Goal: Information Seeking & Learning: Learn about a topic

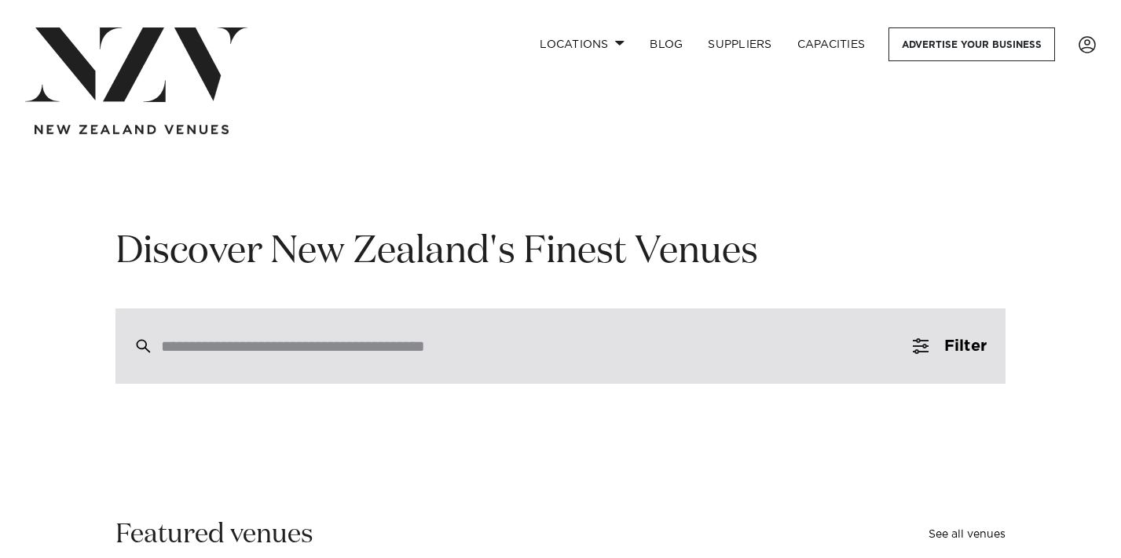
click at [246, 342] on input "search" at bounding box center [527, 346] width 732 height 17
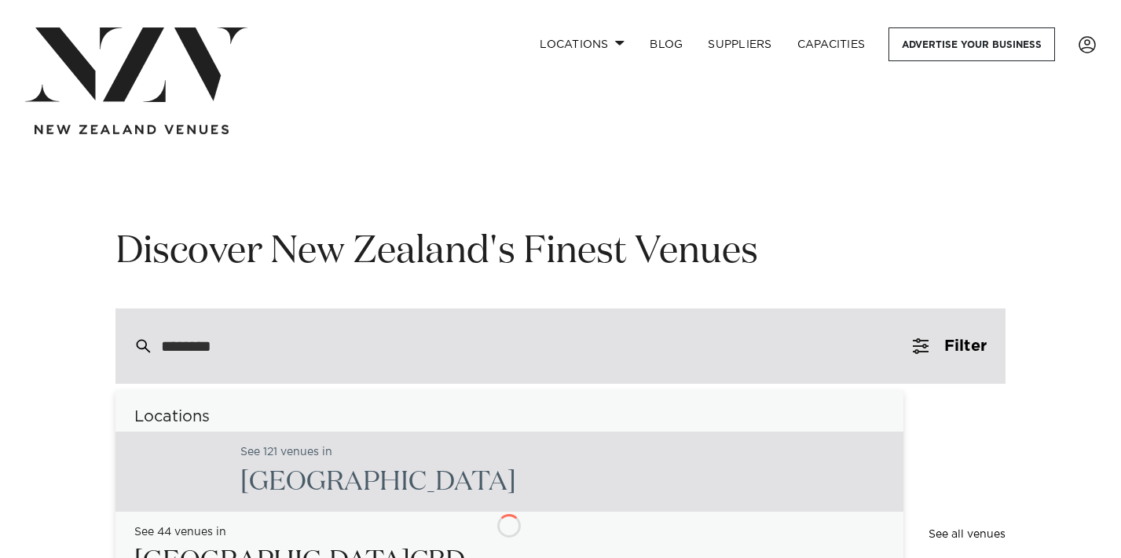
type input "********"
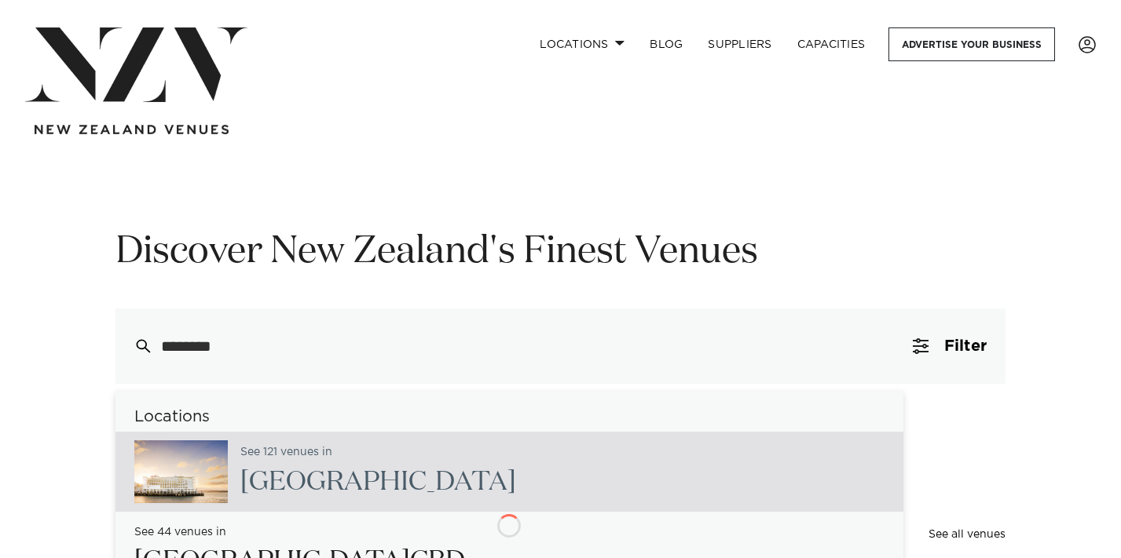
drag, startPoint x: 246, startPoint y: 342, endPoint x: 178, endPoint y: 480, distance: 153.9
click at [178, 480] on img at bounding box center [180, 472] width 93 height 63
type input "**********"
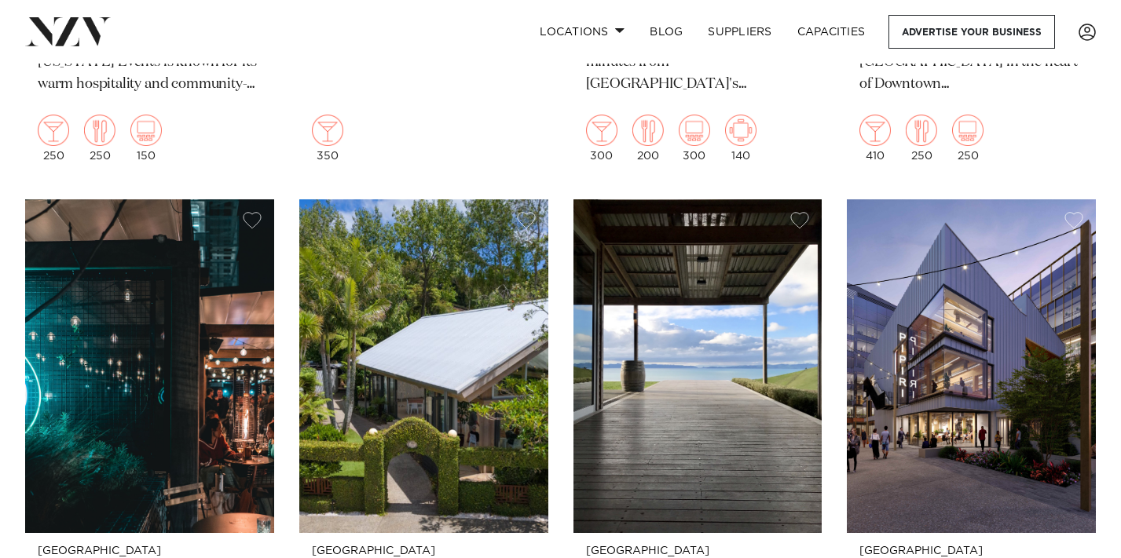
scroll to position [2608, 0]
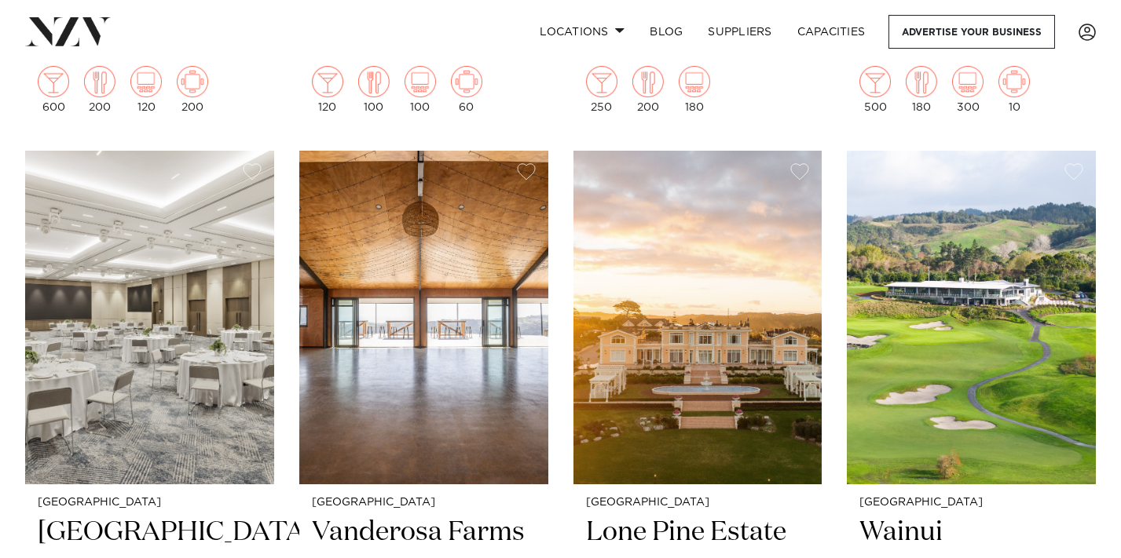
scroll to position [3278, 0]
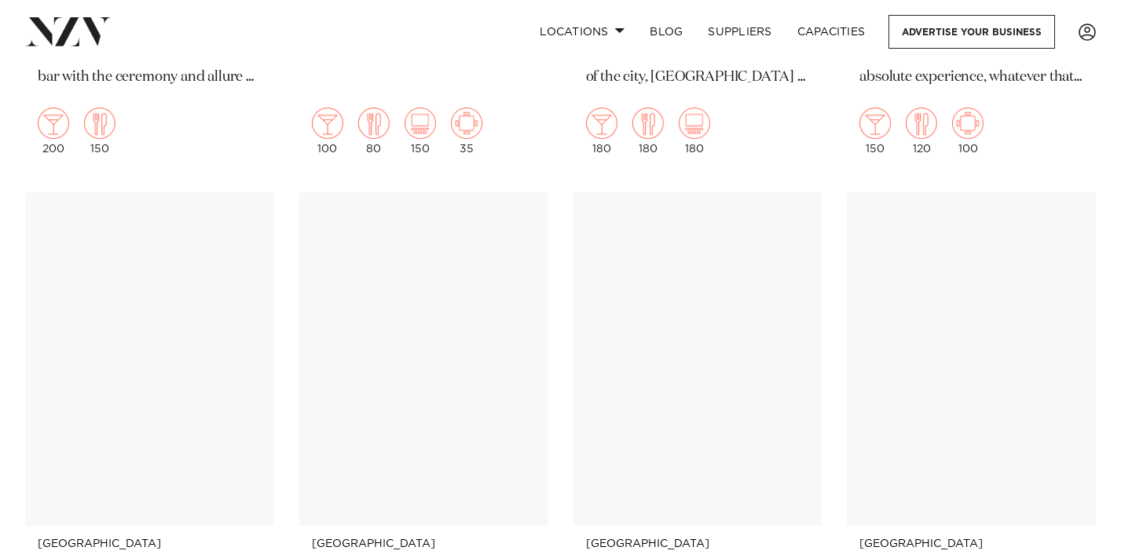
scroll to position [17466, 0]
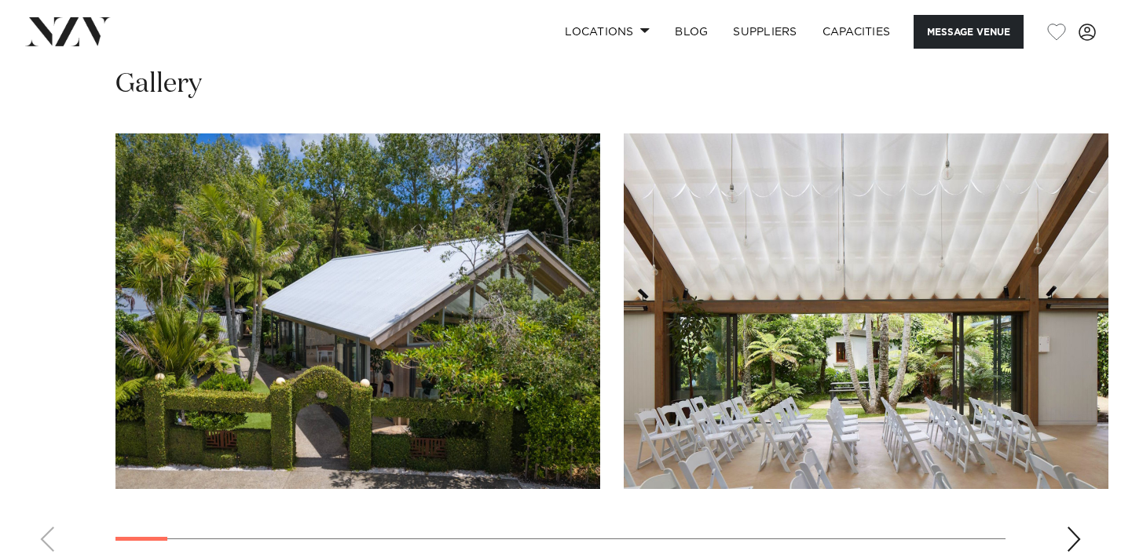
scroll to position [1865, 0]
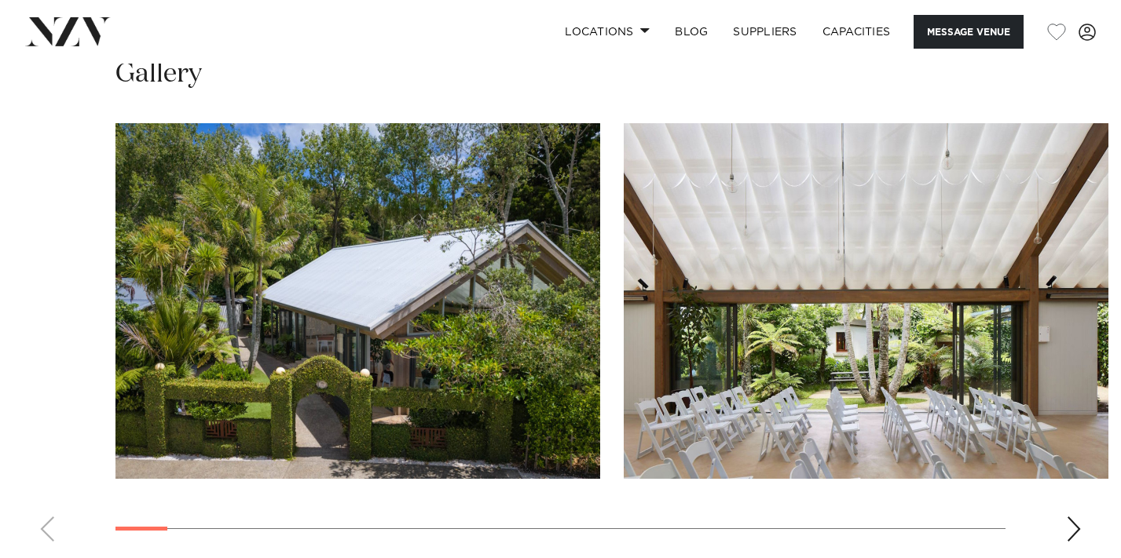
click at [1071, 517] on div "Next slide" at bounding box center [1074, 529] width 16 height 25
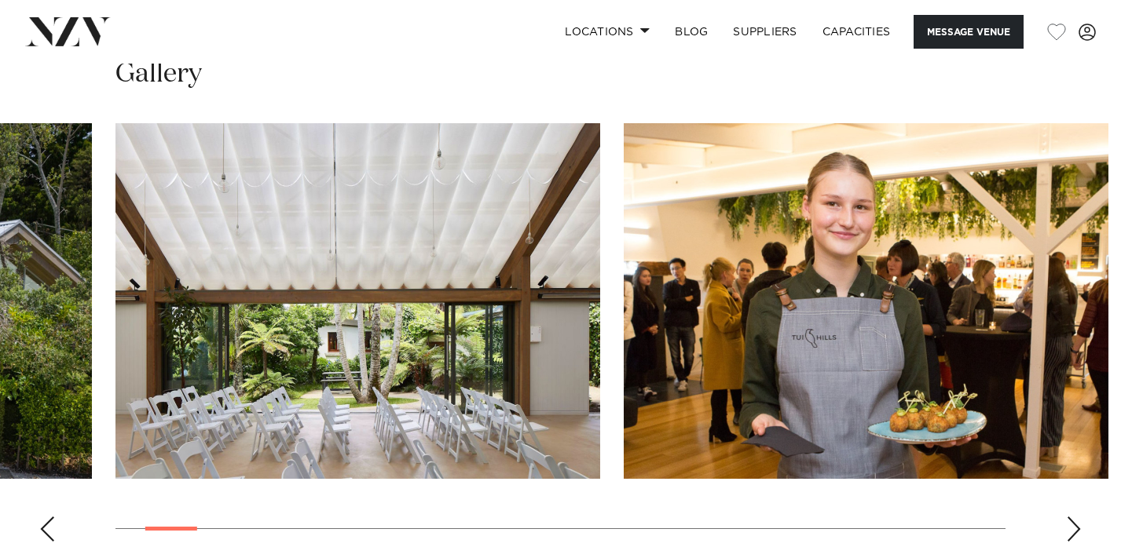
click at [1071, 517] on div "Next slide" at bounding box center [1074, 529] width 16 height 25
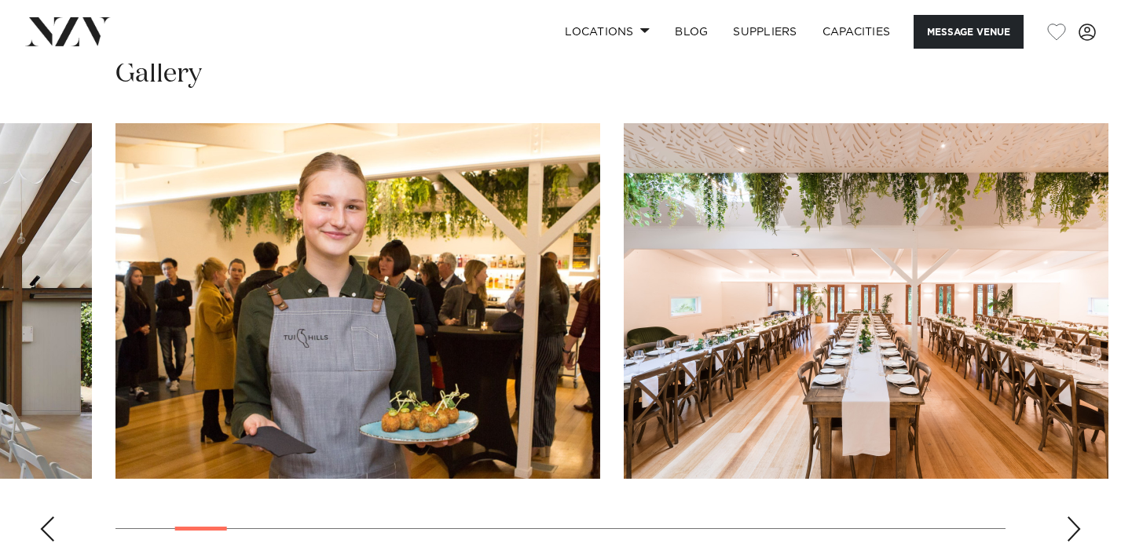
click at [1071, 517] on div "Next slide" at bounding box center [1074, 529] width 16 height 25
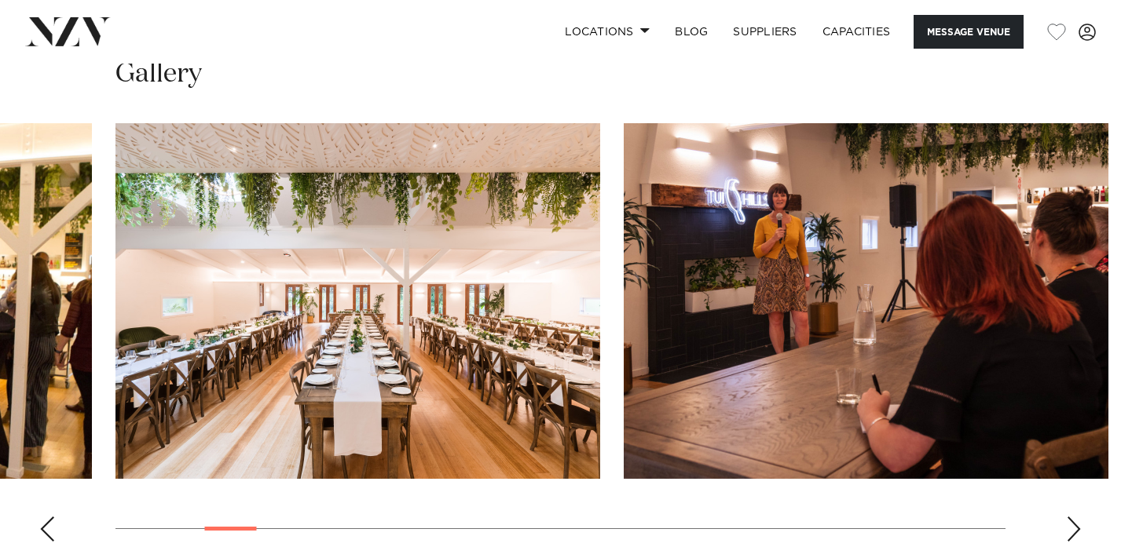
click at [1071, 517] on div "Next slide" at bounding box center [1074, 529] width 16 height 25
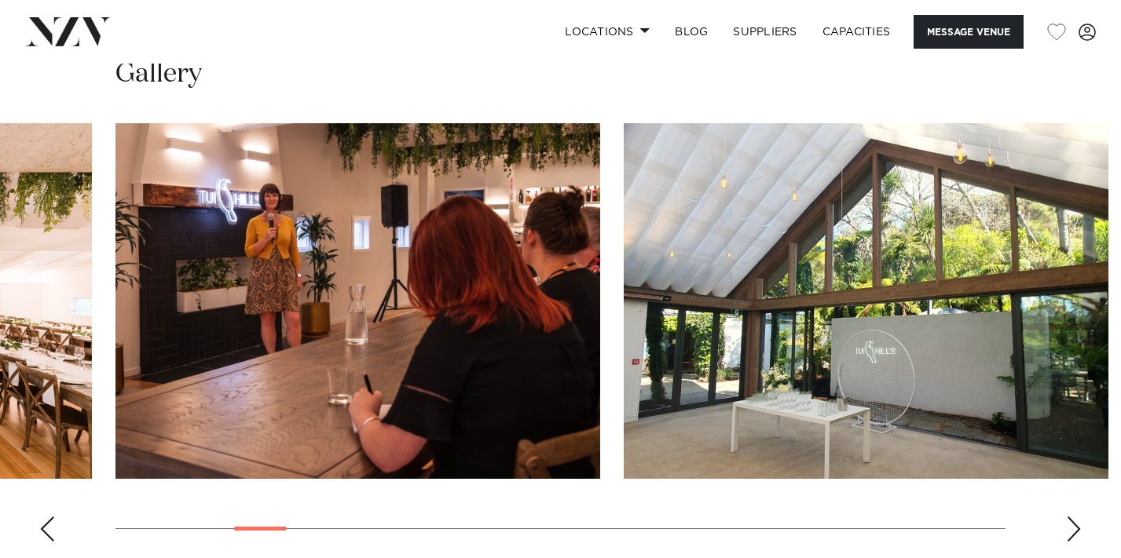
click at [1071, 517] on div "Next slide" at bounding box center [1074, 529] width 16 height 25
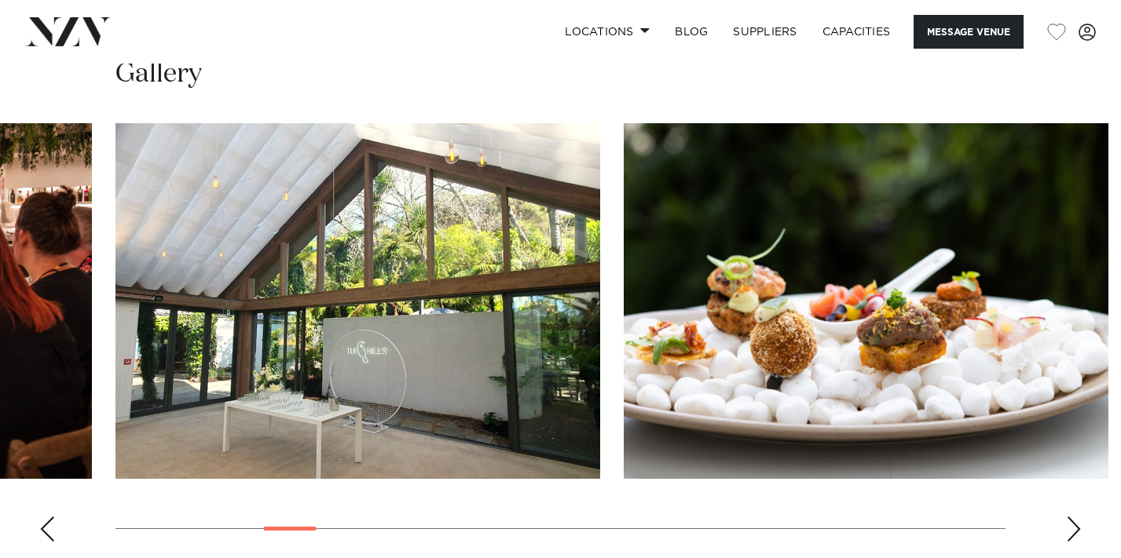
click at [1071, 517] on div "Next slide" at bounding box center [1074, 529] width 16 height 25
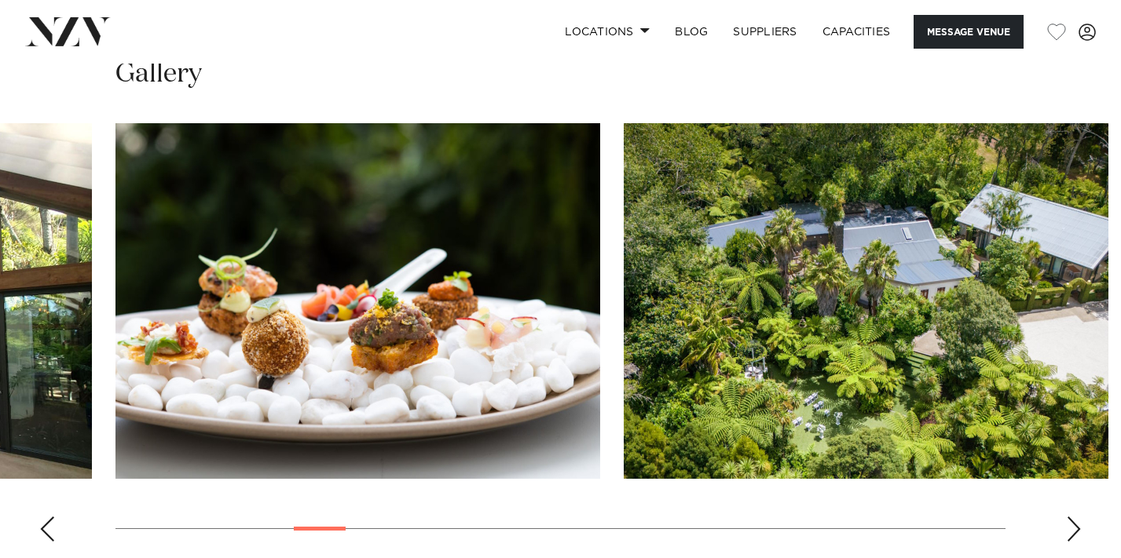
click at [1069, 517] on div "Next slide" at bounding box center [1074, 529] width 16 height 25
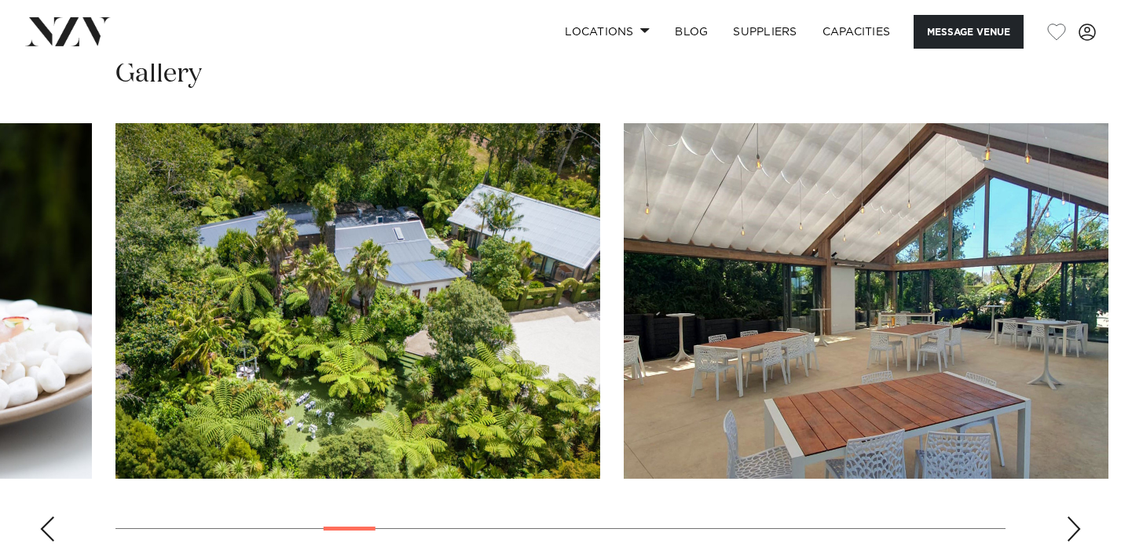
click at [1069, 517] on div "Next slide" at bounding box center [1074, 529] width 16 height 25
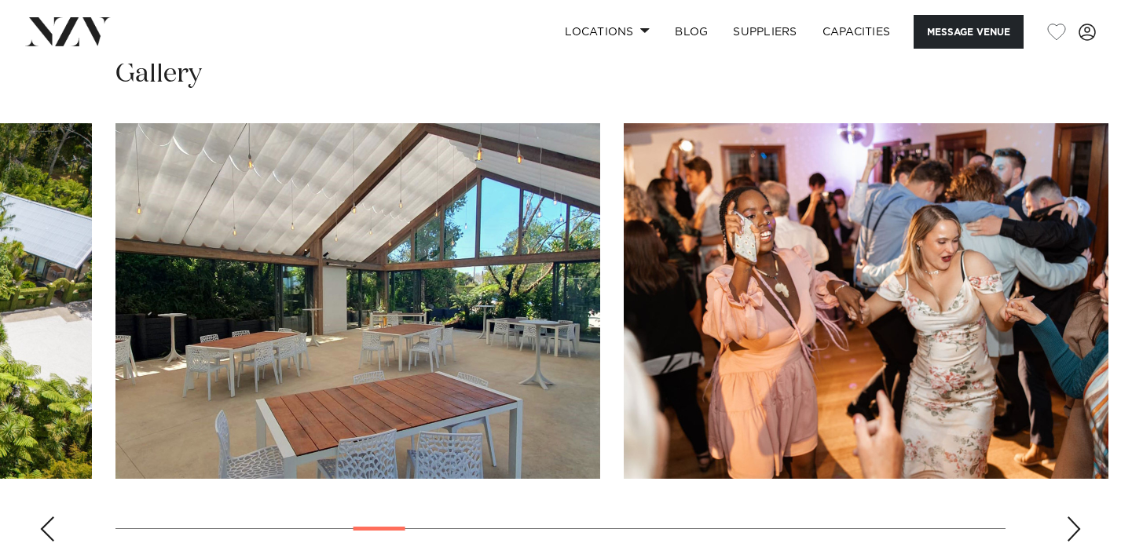
click at [1069, 517] on div "Next slide" at bounding box center [1074, 529] width 16 height 25
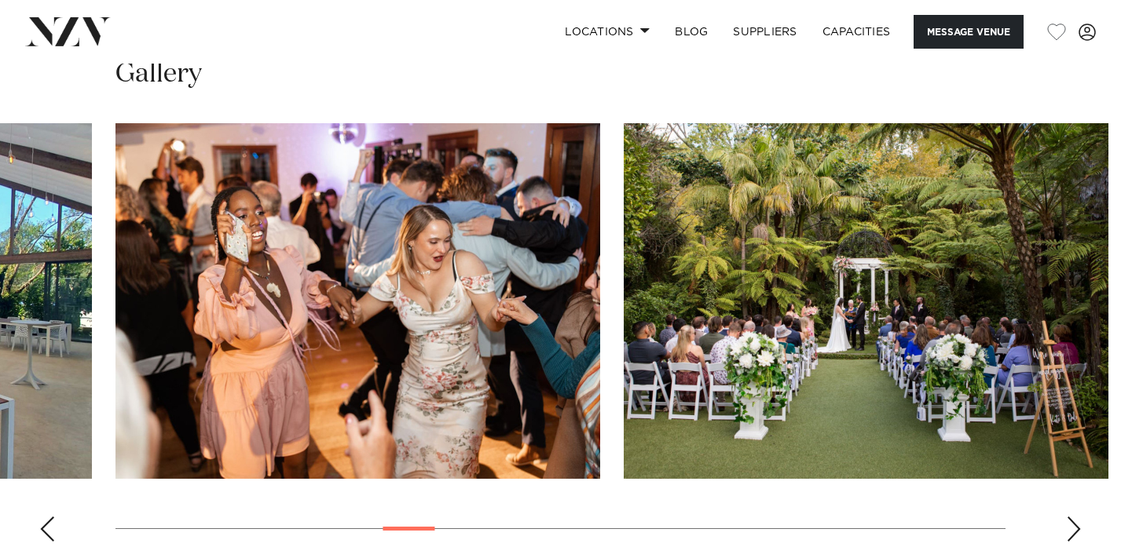
click at [1069, 517] on div "Next slide" at bounding box center [1074, 529] width 16 height 25
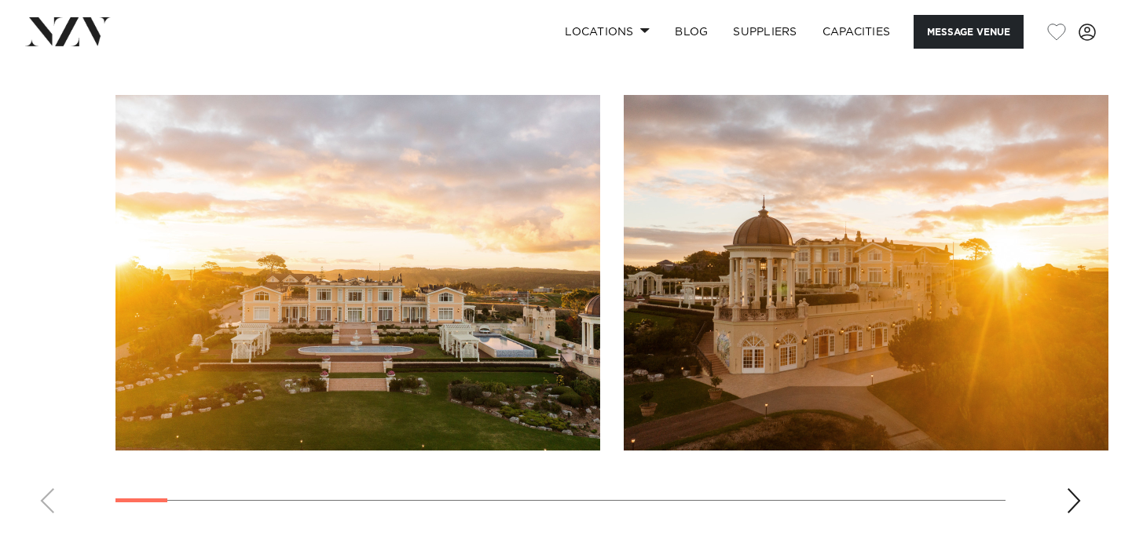
scroll to position [1466, 0]
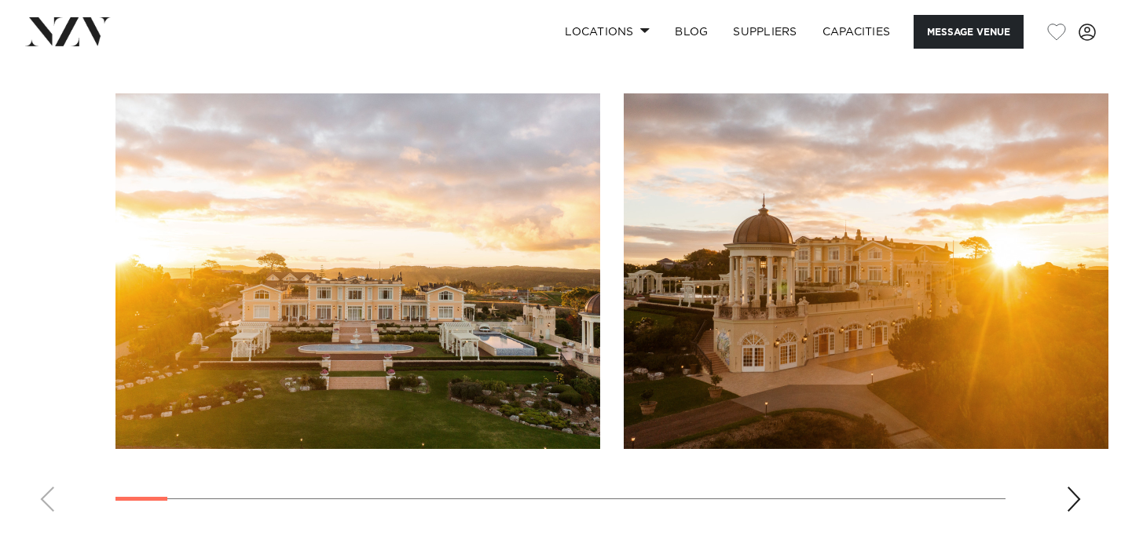
click at [1064, 484] on swiper-container at bounding box center [560, 308] width 1121 height 431
click at [1074, 487] on div "Next slide" at bounding box center [1074, 499] width 16 height 25
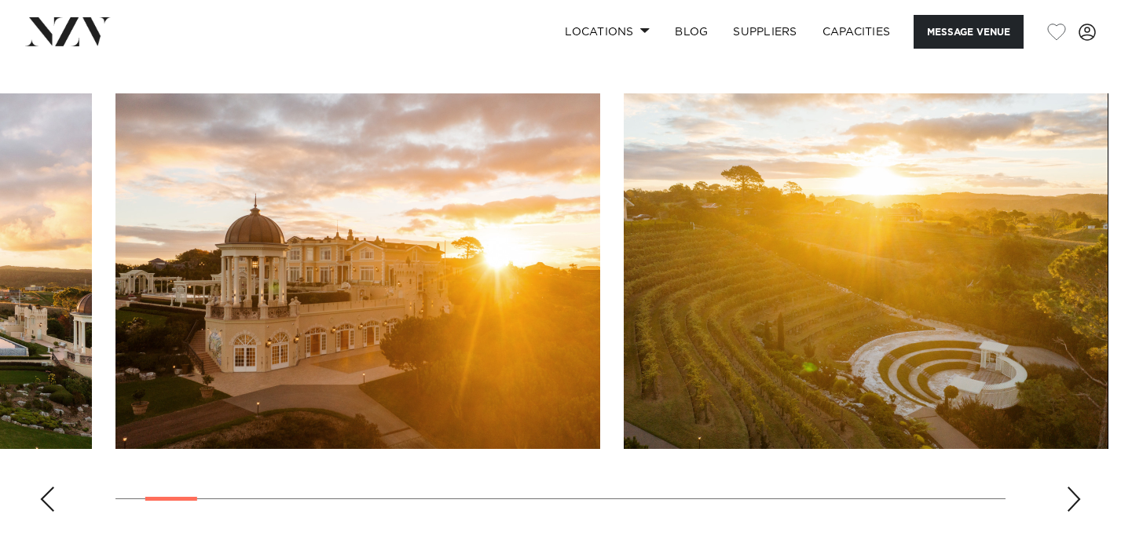
click at [1074, 487] on div "Next slide" at bounding box center [1074, 499] width 16 height 25
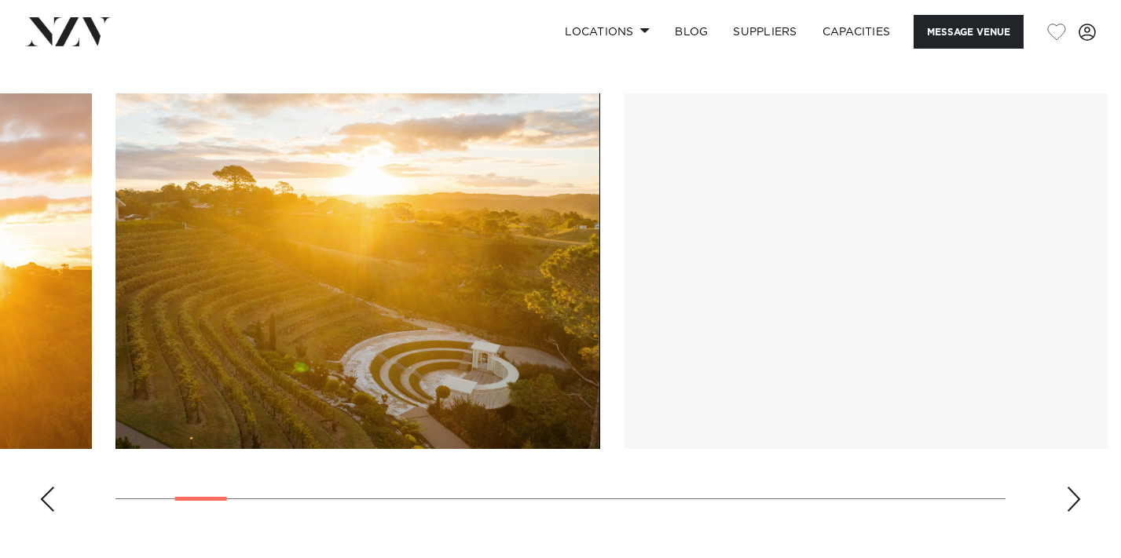
click at [1074, 487] on div "Next slide" at bounding box center [1074, 499] width 16 height 25
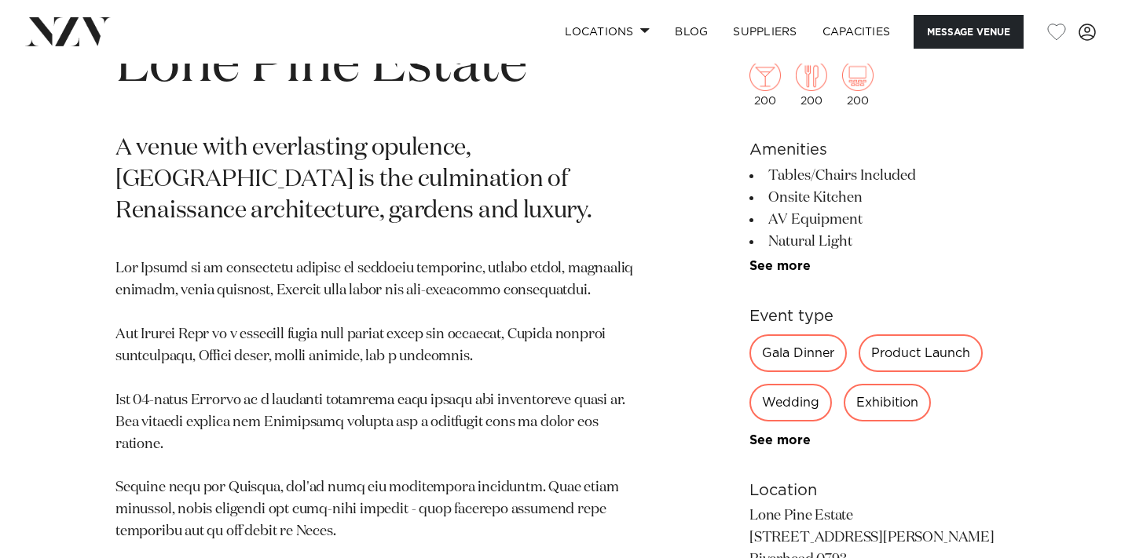
scroll to position [668, 0]
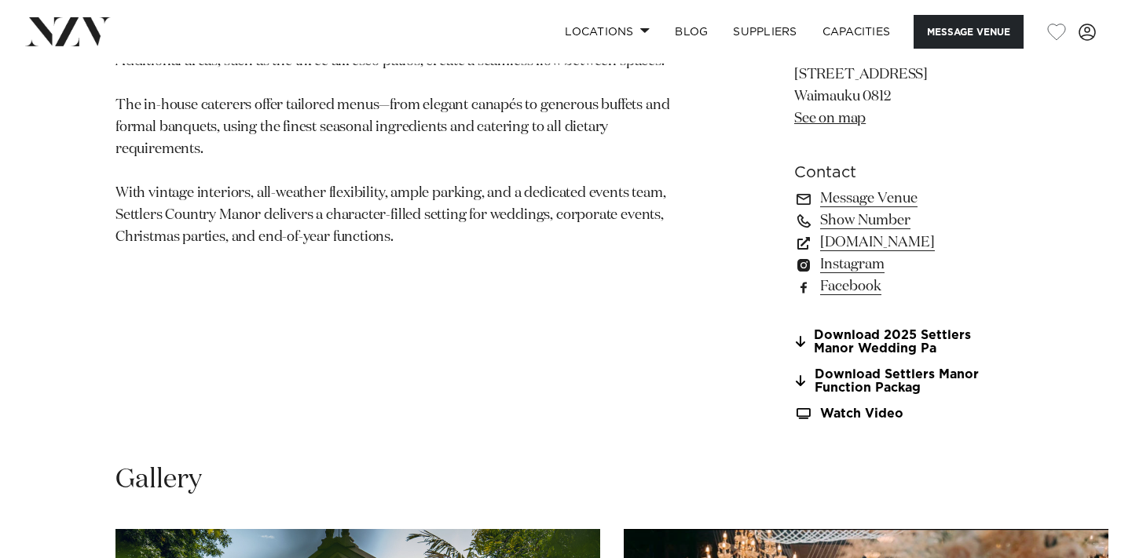
scroll to position [1138, 0]
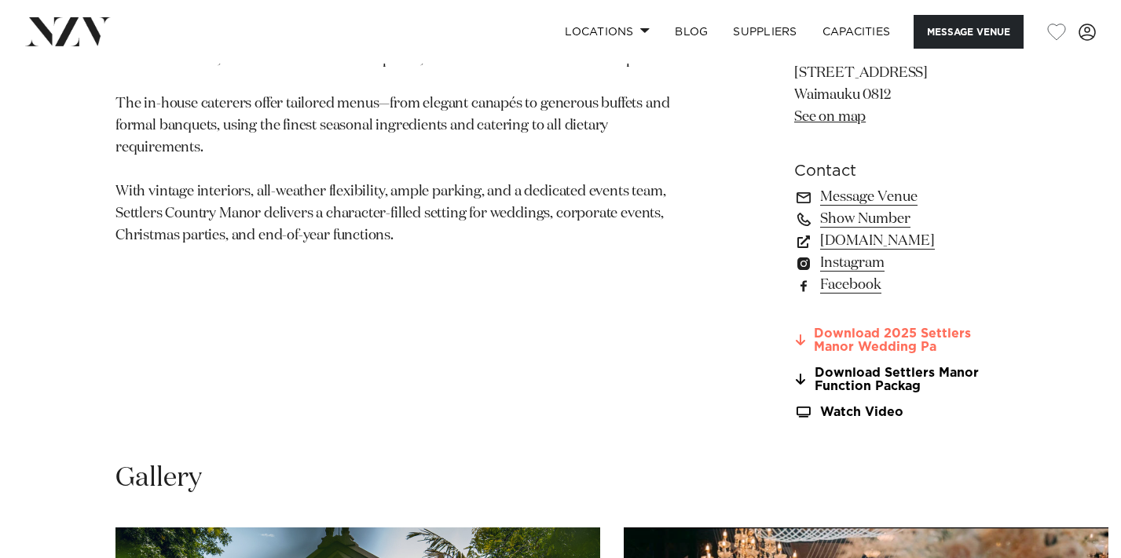
click at [813, 328] on link "Download 2025 Settlers Manor Wedding Pa" at bounding box center [899, 341] width 211 height 27
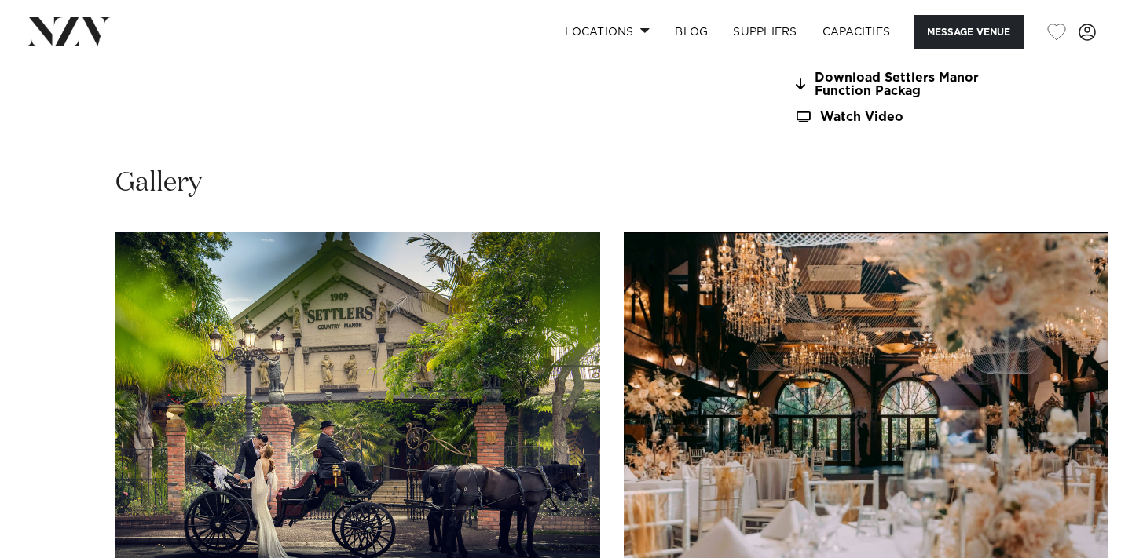
scroll to position [1435, 0]
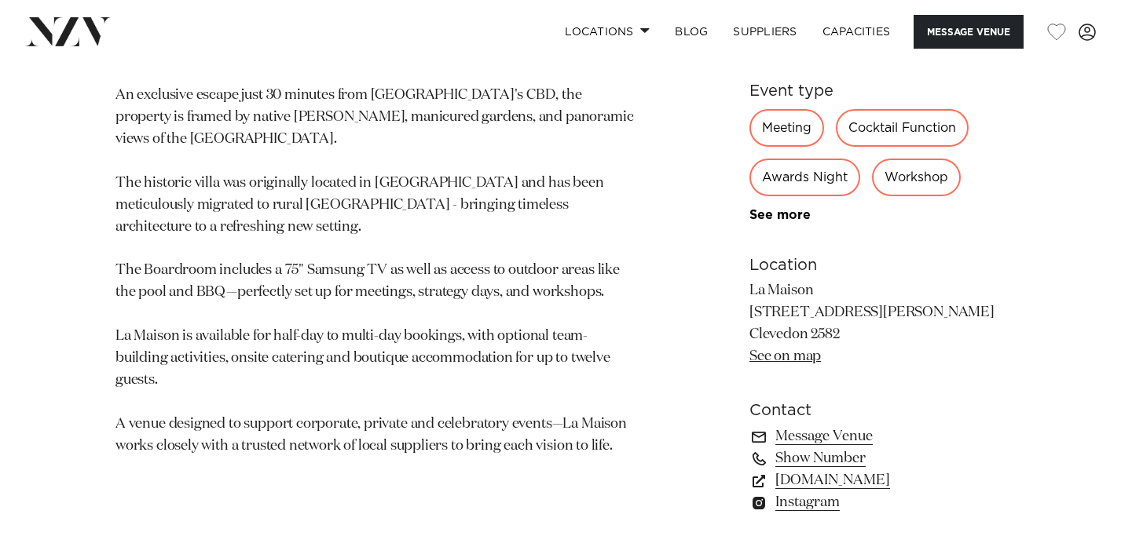
scroll to position [851, 0]
click at [796, 210] on link "See more" at bounding box center [810, 213] width 123 height 13
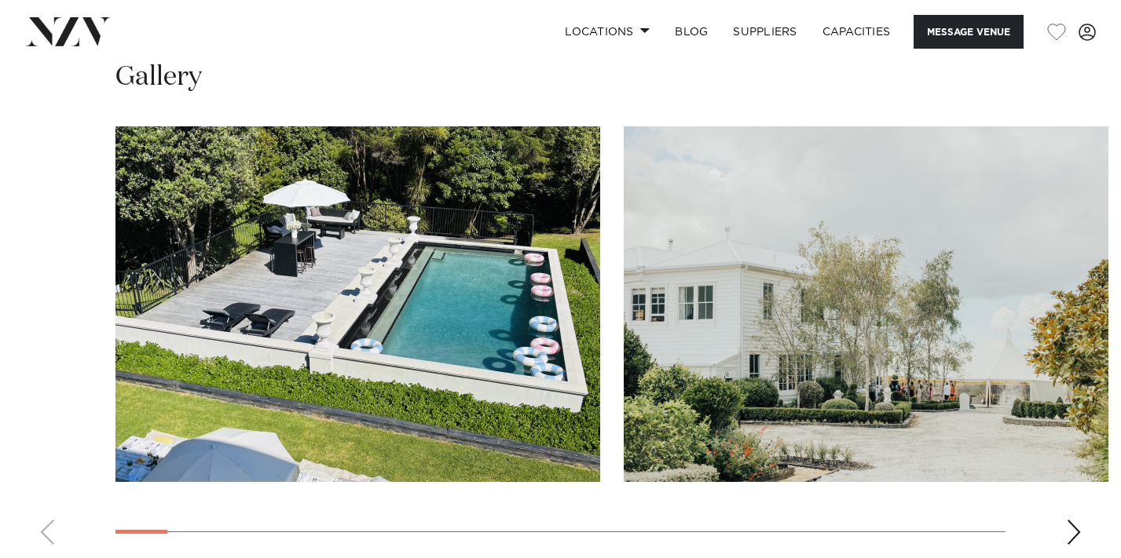
scroll to position [1550, 0]
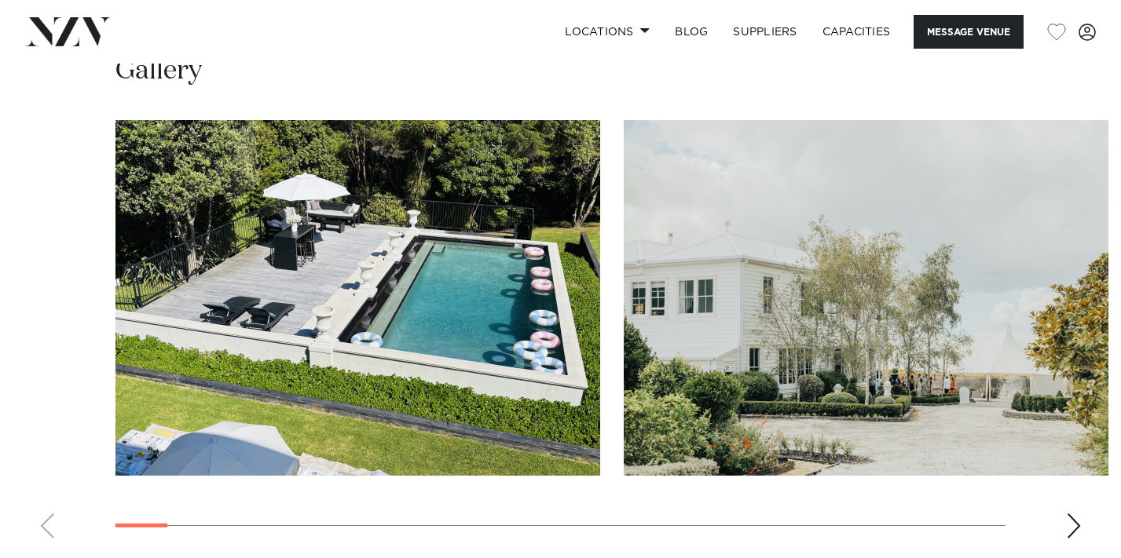
click at [1067, 518] on div "Next slide" at bounding box center [1074, 526] width 16 height 25
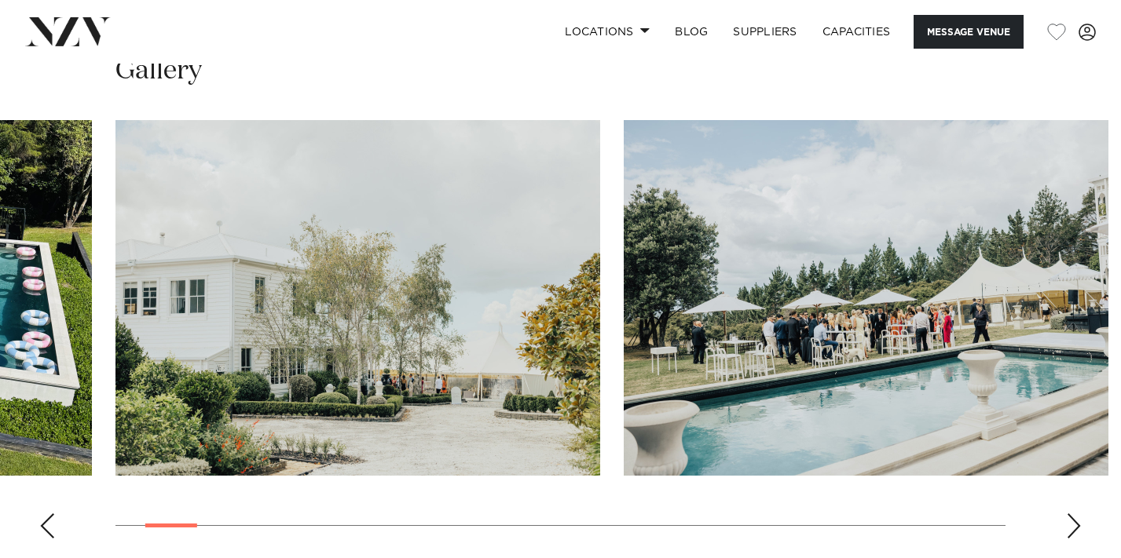
click at [1067, 518] on div "Next slide" at bounding box center [1074, 526] width 16 height 25
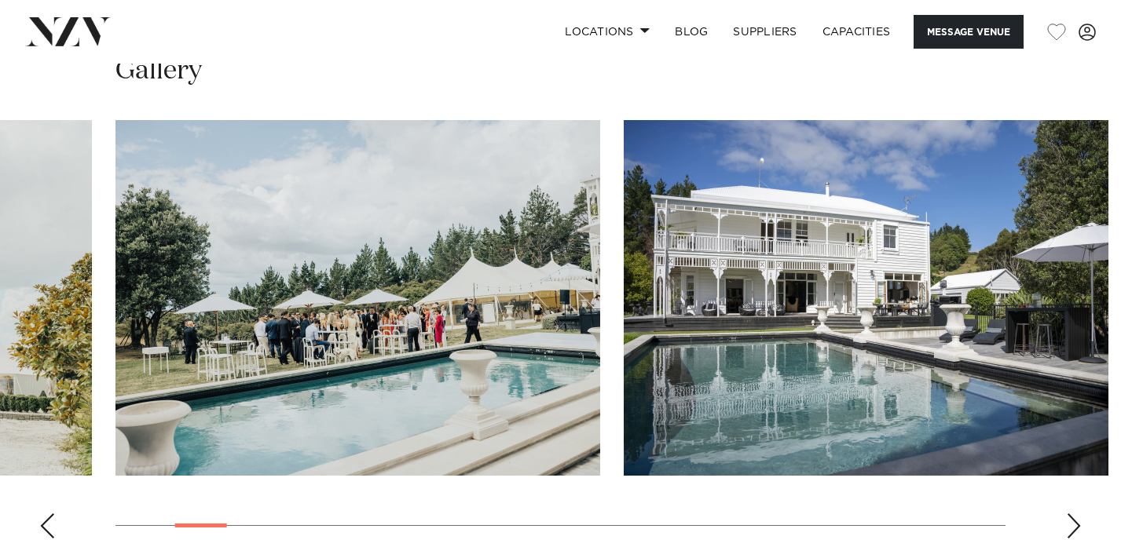
click at [1067, 517] on div "Next slide" at bounding box center [1074, 526] width 16 height 25
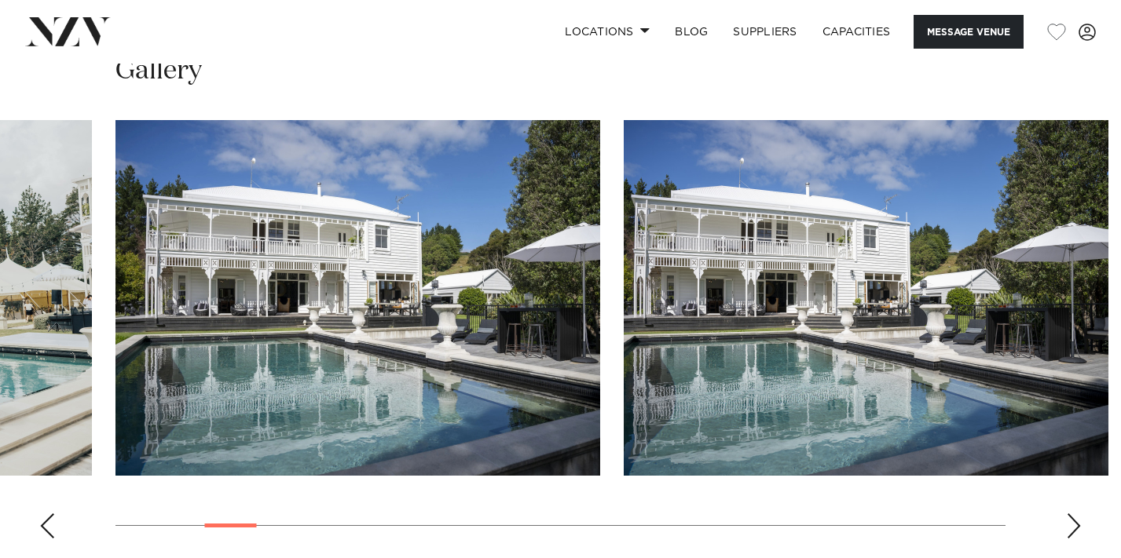
click at [1067, 517] on div "Next slide" at bounding box center [1074, 526] width 16 height 25
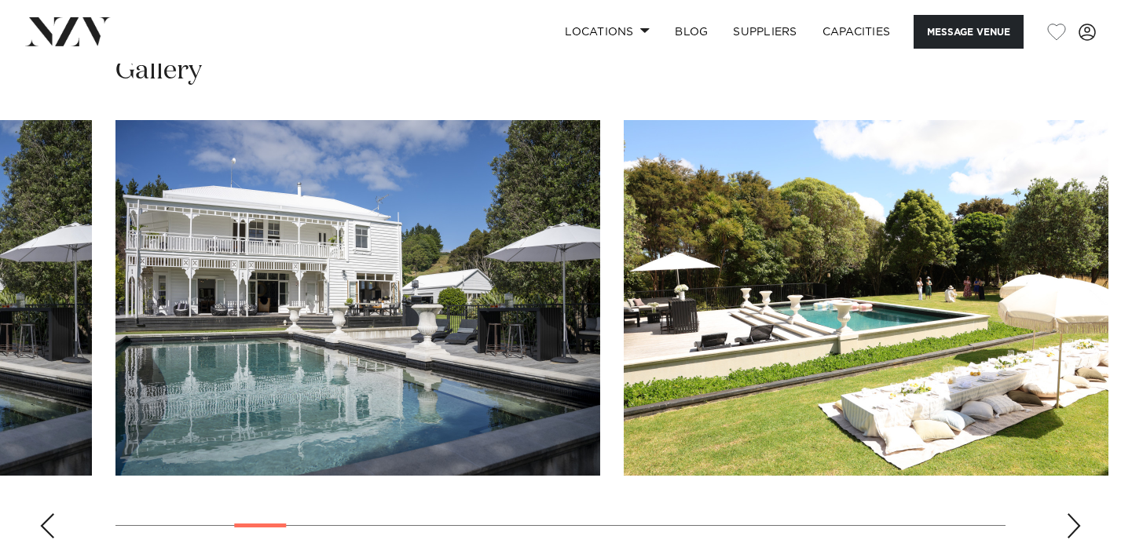
click at [1067, 517] on div "Next slide" at bounding box center [1074, 526] width 16 height 25
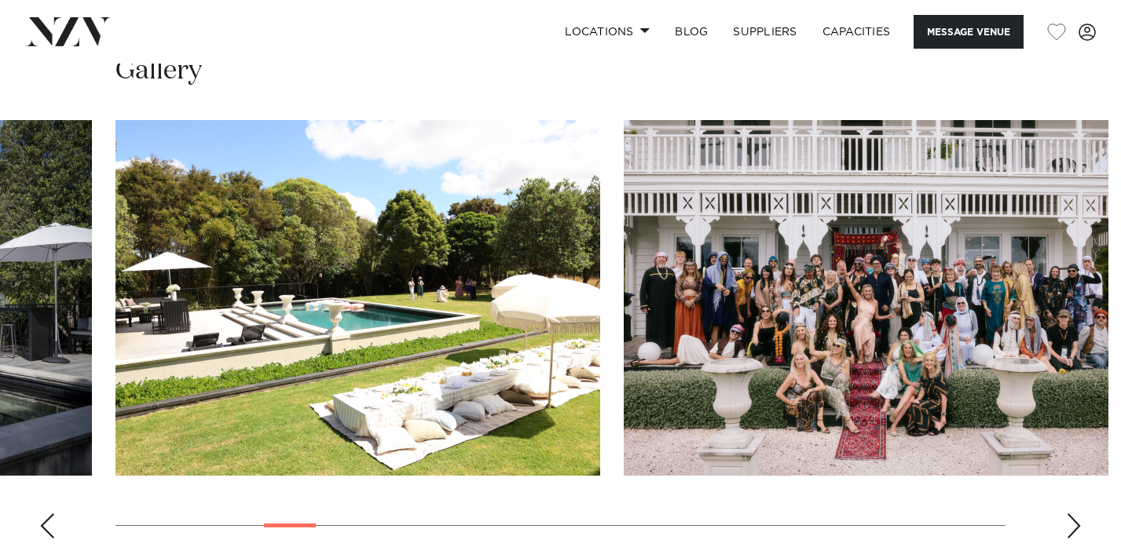
click at [1067, 517] on div "Next slide" at bounding box center [1074, 526] width 16 height 25
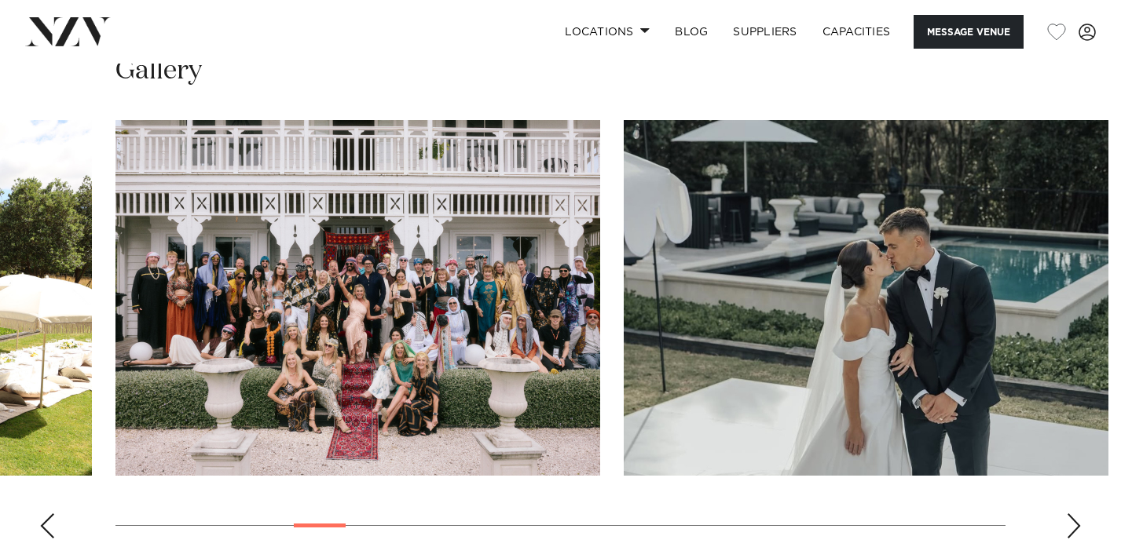
click at [1067, 517] on div "Next slide" at bounding box center [1074, 526] width 16 height 25
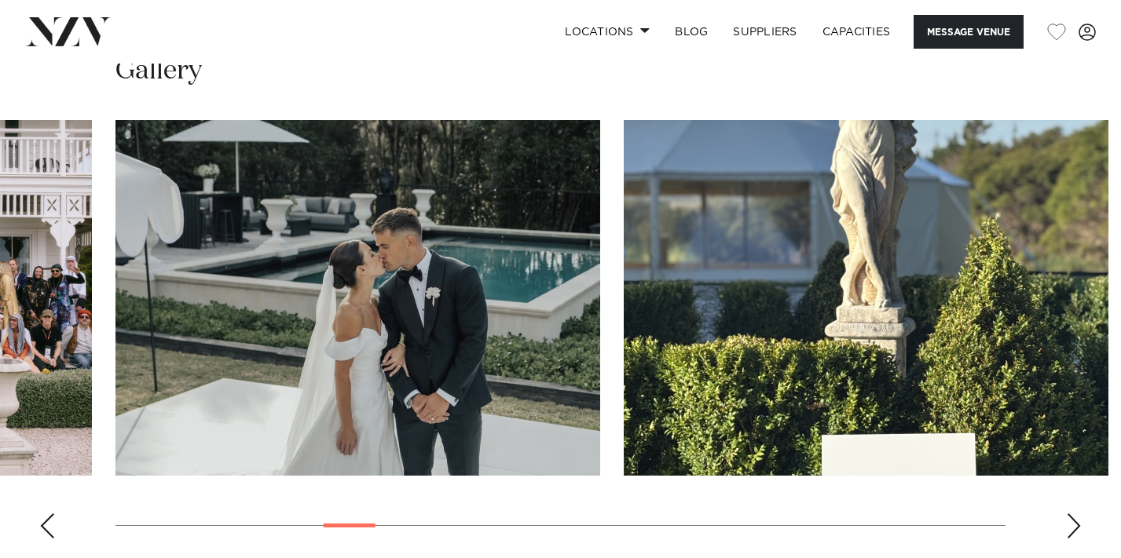
click at [1067, 517] on div "Next slide" at bounding box center [1074, 526] width 16 height 25
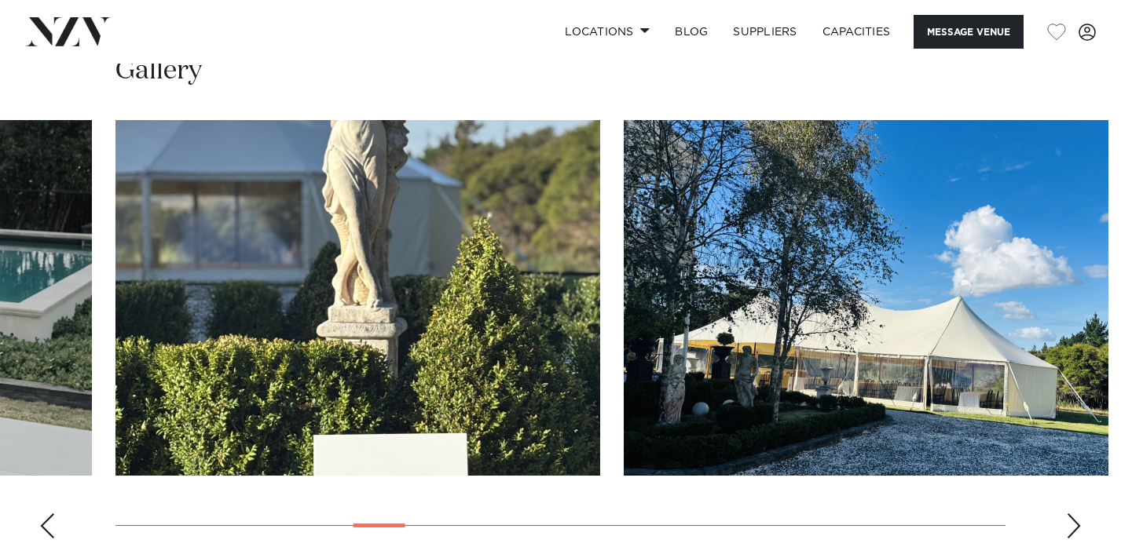
click at [1067, 517] on div "Next slide" at bounding box center [1074, 526] width 16 height 25
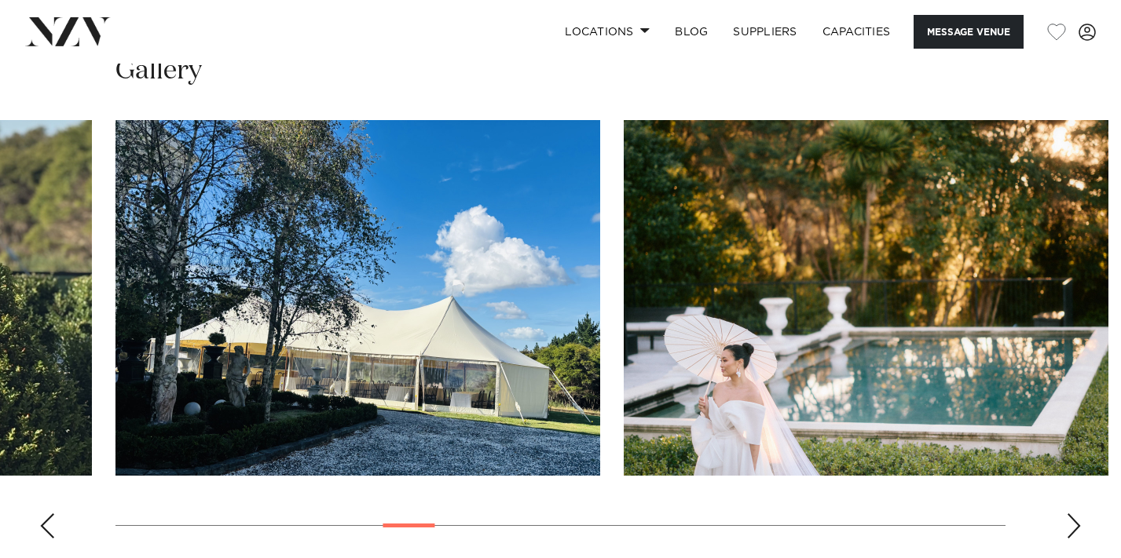
click at [1067, 517] on div "Next slide" at bounding box center [1074, 526] width 16 height 25
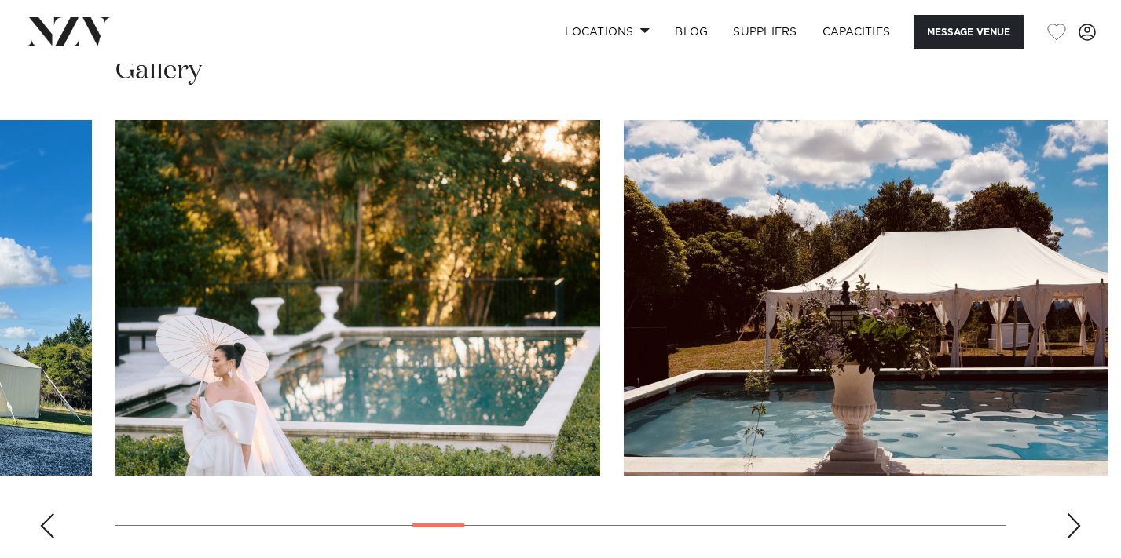
click at [1067, 517] on div "Next slide" at bounding box center [1074, 526] width 16 height 25
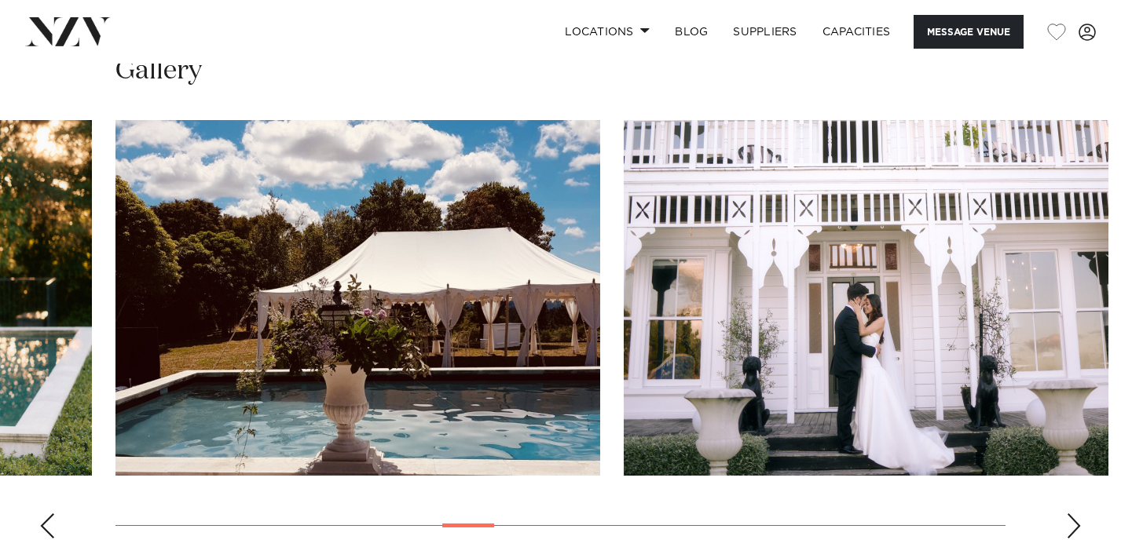
click at [1067, 517] on div "Next slide" at bounding box center [1074, 526] width 16 height 25
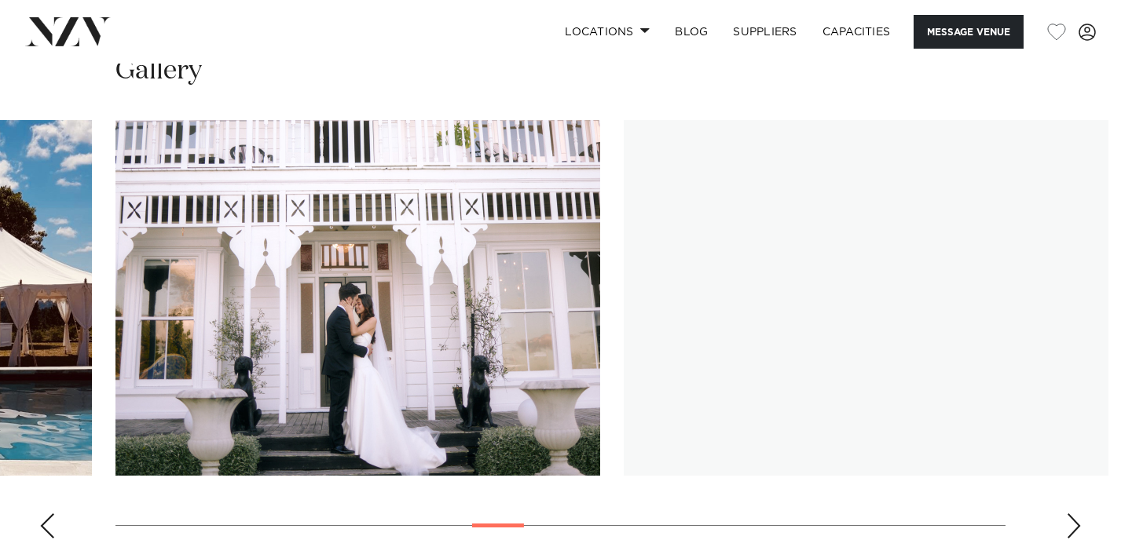
click at [1067, 517] on div "Next slide" at bounding box center [1074, 526] width 16 height 25
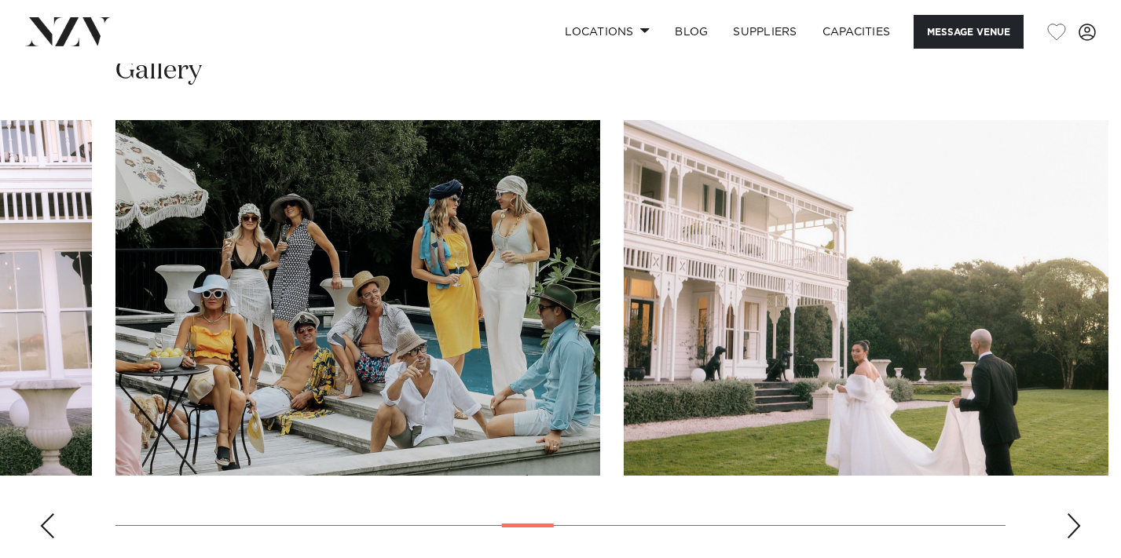
click at [1067, 517] on div "Next slide" at bounding box center [1074, 526] width 16 height 25
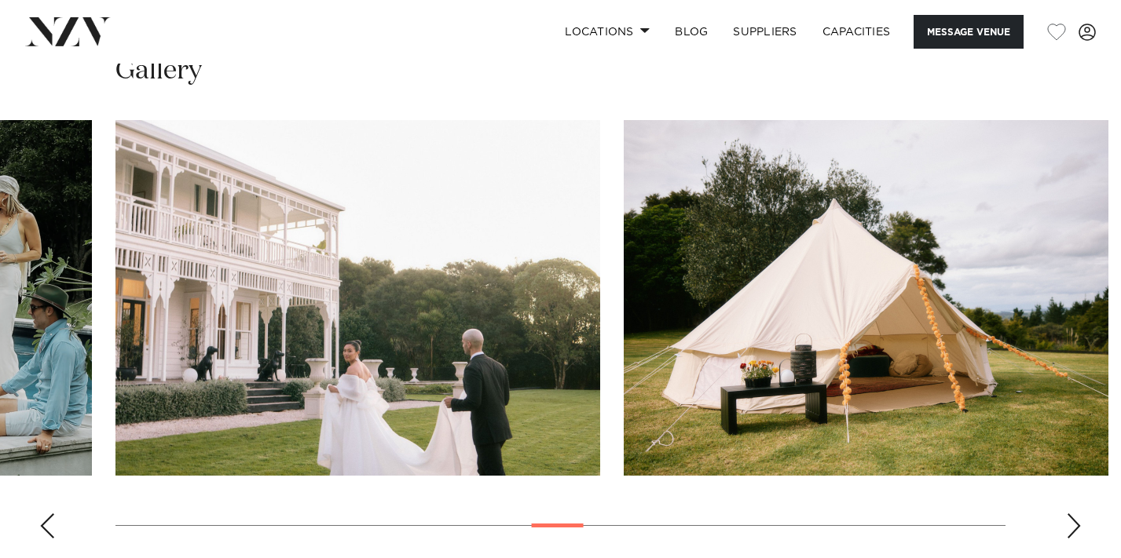
click at [1067, 517] on div "Next slide" at bounding box center [1074, 526] width 16 height 25
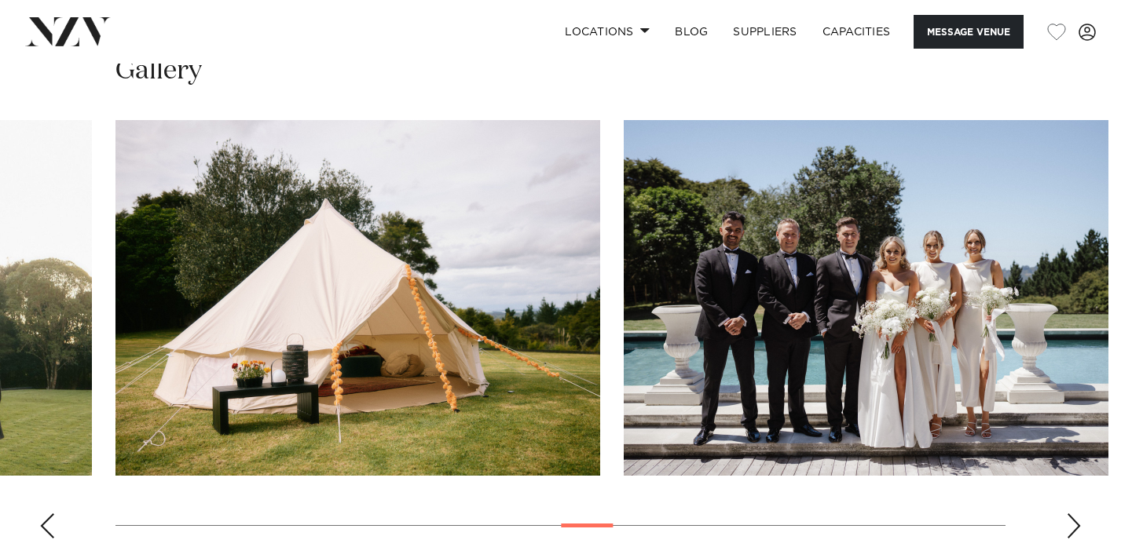
click at [1067, 517] on div "Next slide" at bounding box center [1074, 526] width 16 height 25
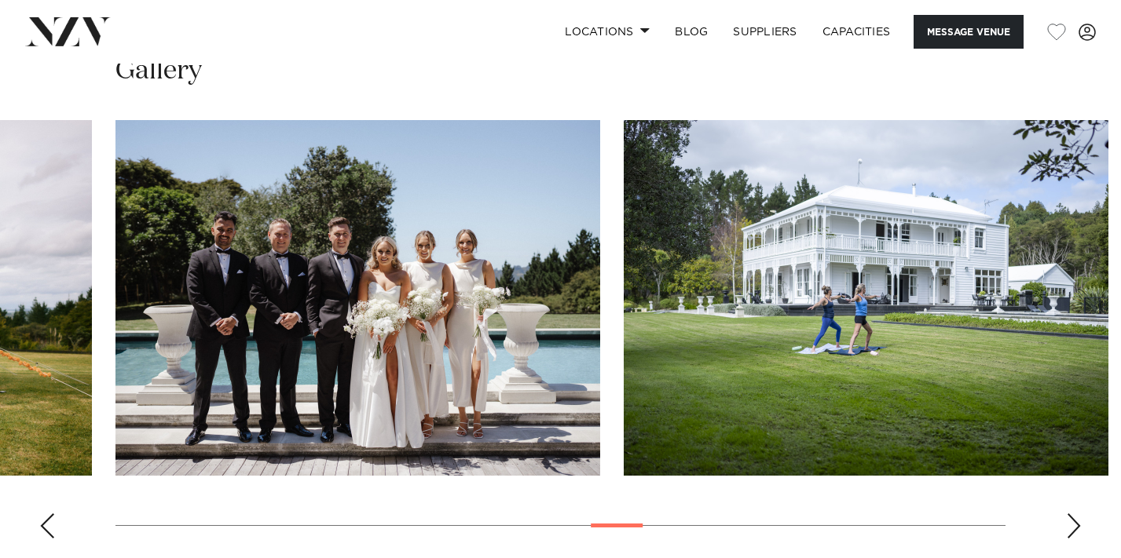
click at [1067, 517] on div "Next slide" at bounding box center [1074, 526] width 16 height 25
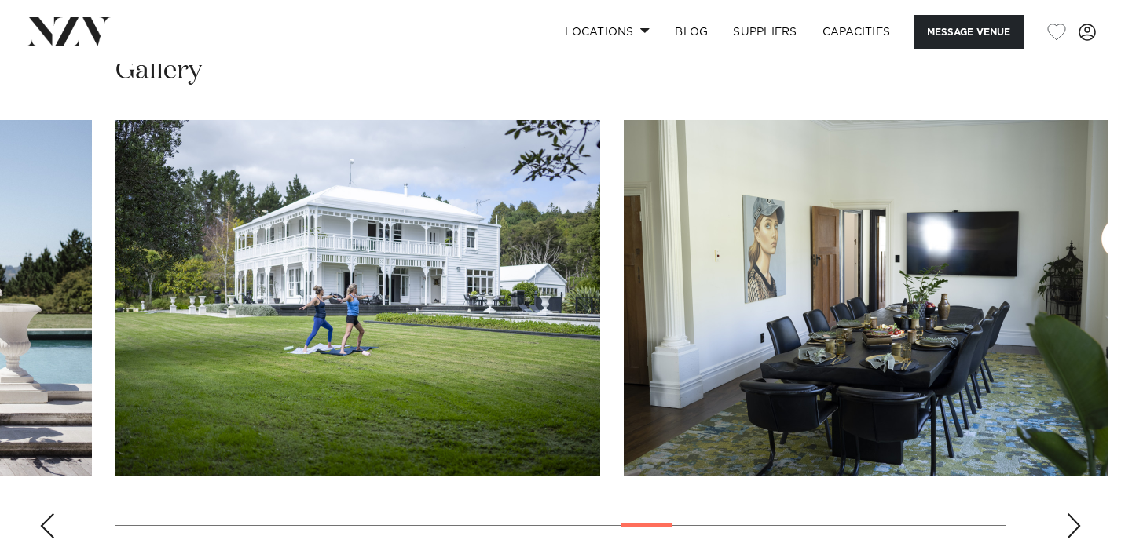
click at [1067, 518] on div "Next slide" at bounding box center [1074, 526] width 16 height 25
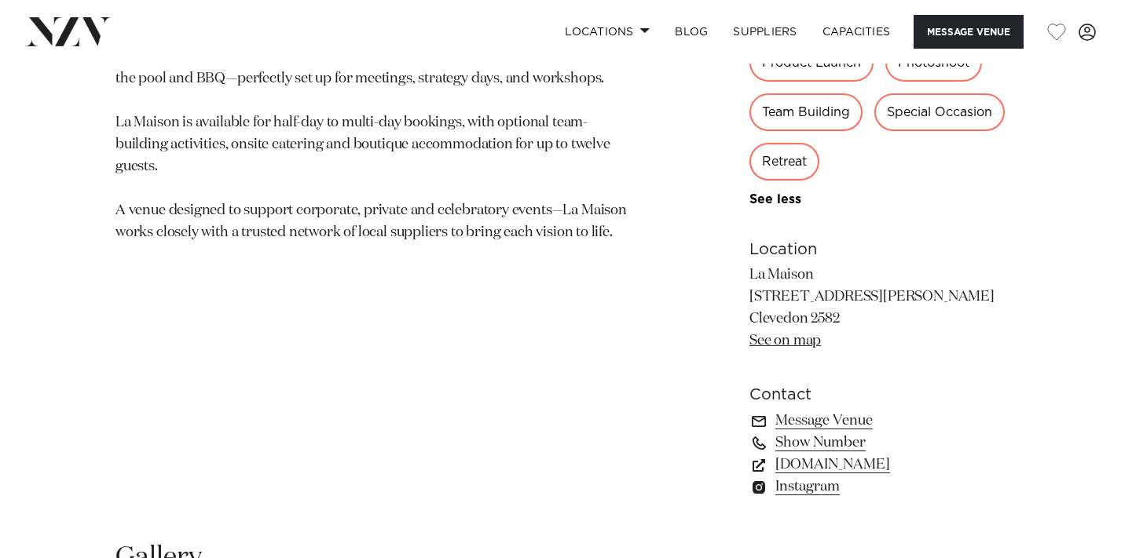
scroll to position [1082, 0]
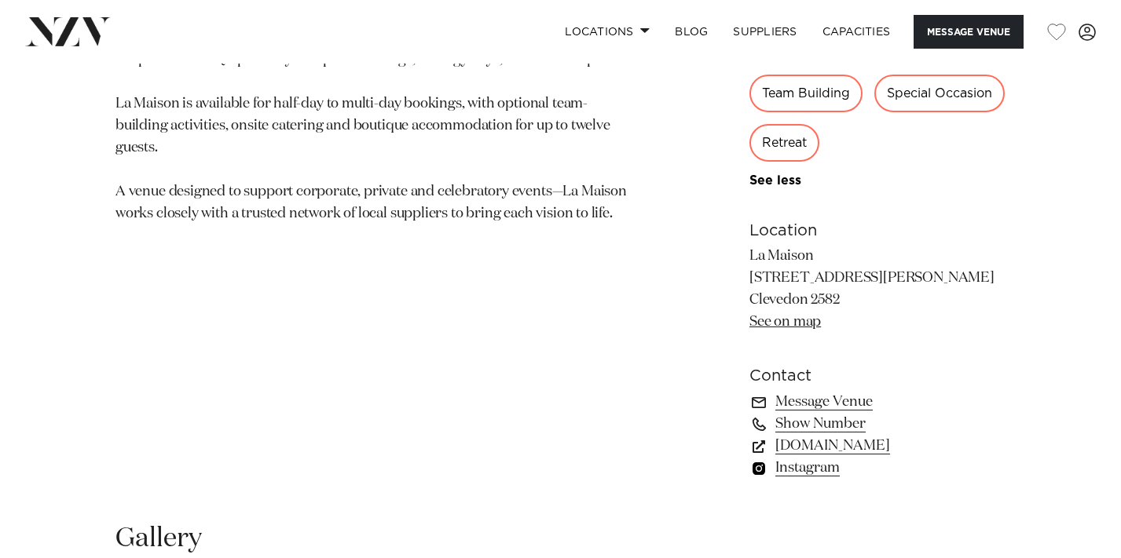
click at [815, 472] on link "Instagram" at bounding box center [877, 468] width 256 height 22
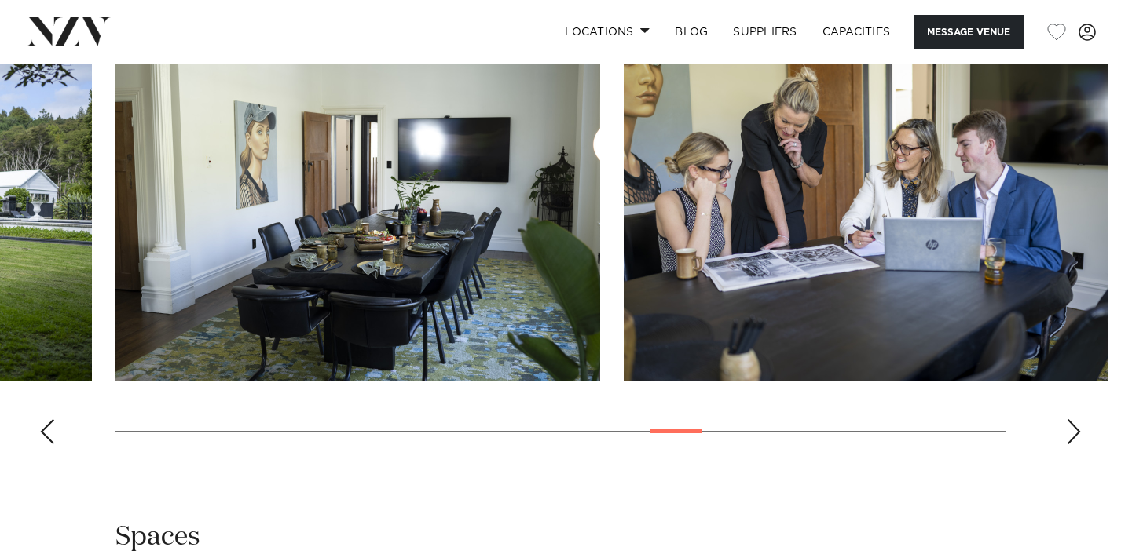
scroll to position [1655, 0]
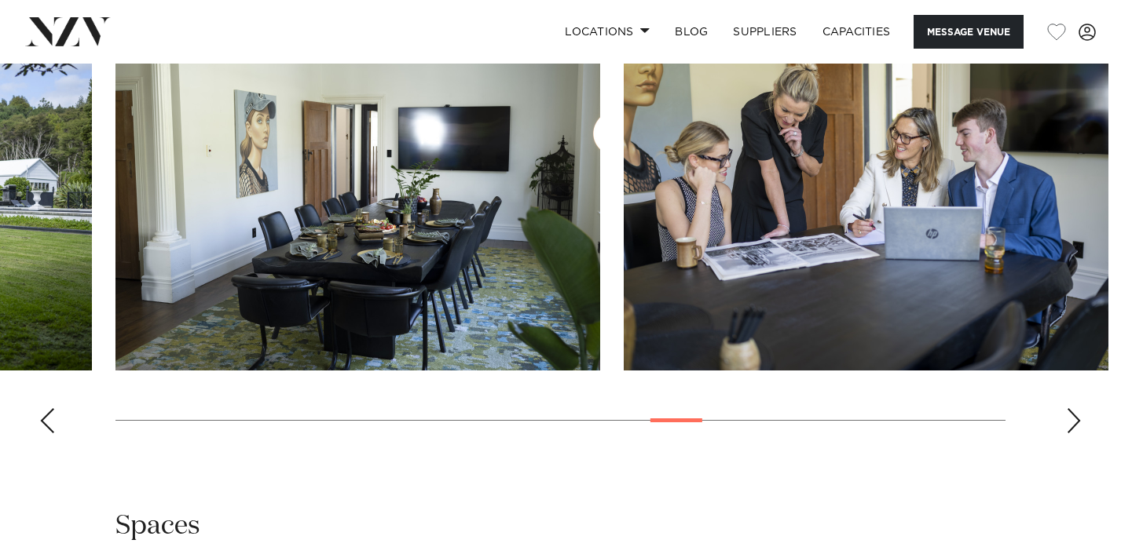
click at [1067, 412] on div "Next slide" at bounding box center [1074, 420] width 16 height 25
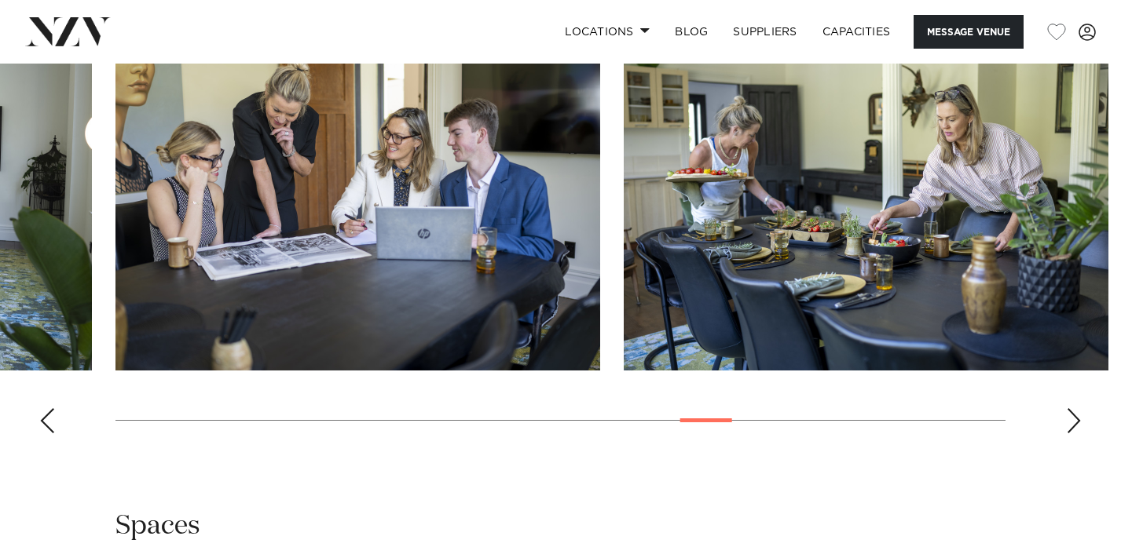
click at [1067, 412] on div "Next slide" at bounding box center [1074, 420] width 16 height 25
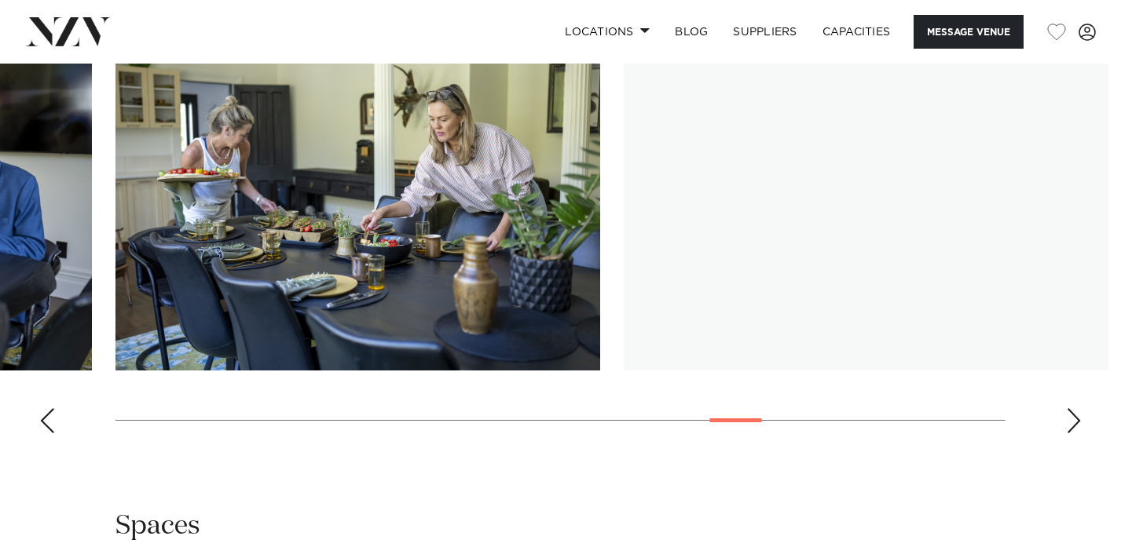
click at [1067, 412] on div "Next slide" at bounding box center [1074, 420] width 16 height 25
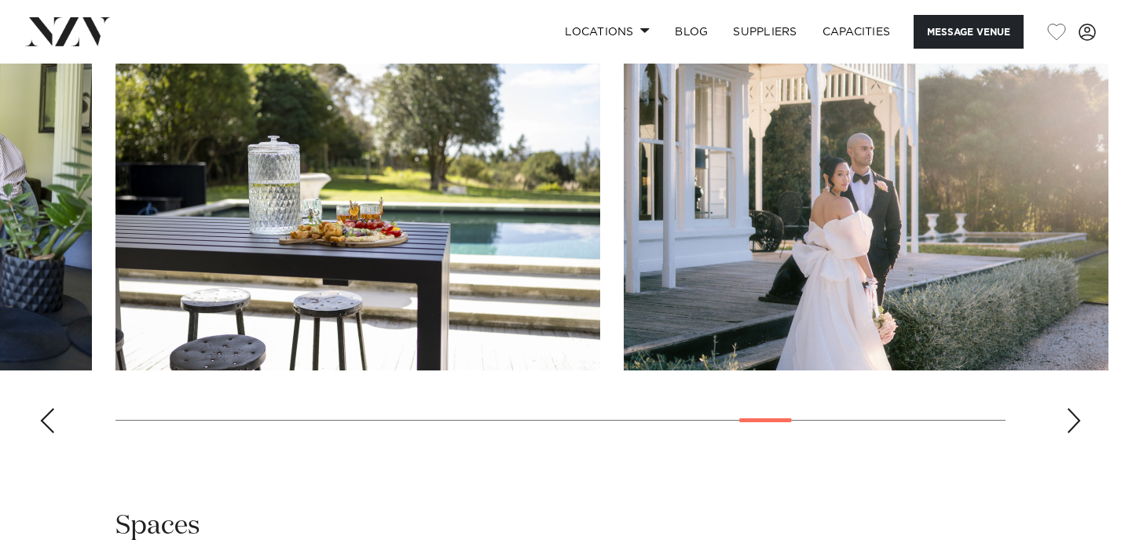
click at [1067, 411] on div "Next slide" at bounding box center [1074, 420] width 16 height 25
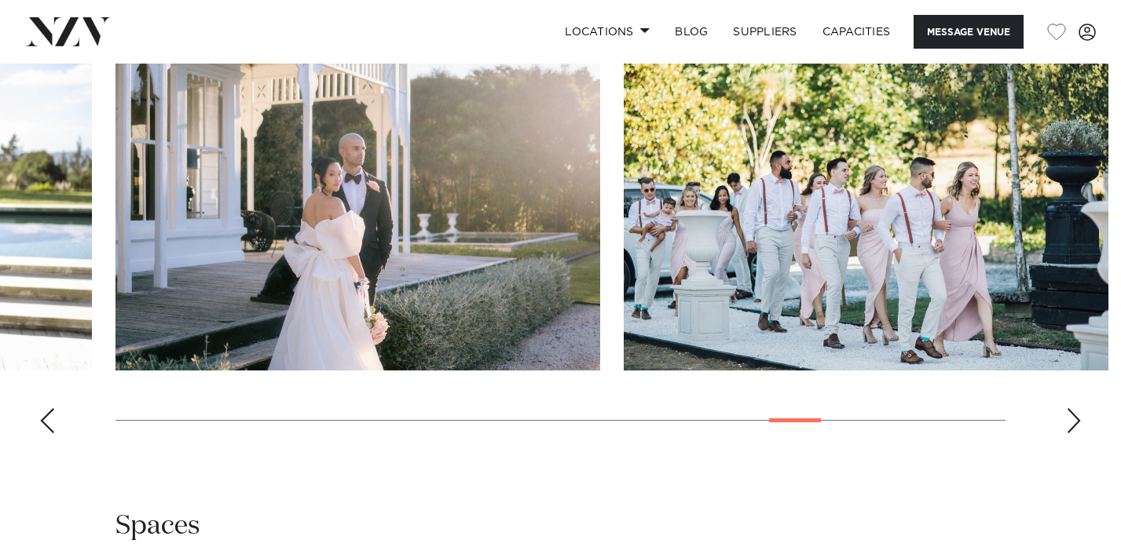
click at [1067, 411] on div "Next slide" at bounding box center [1074, 420] width 16 height 25
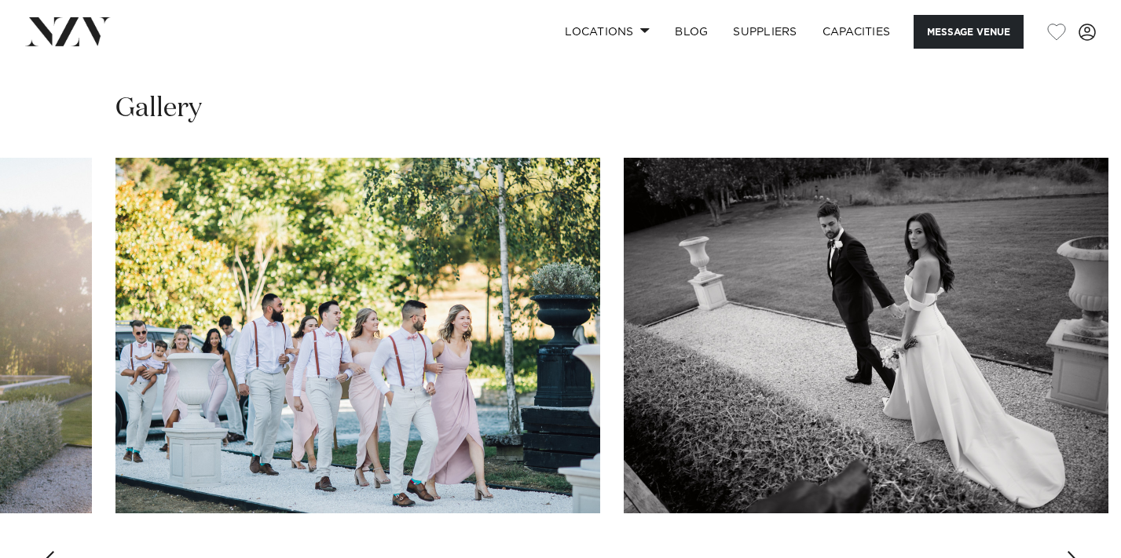
scroll to position [1587, 0]
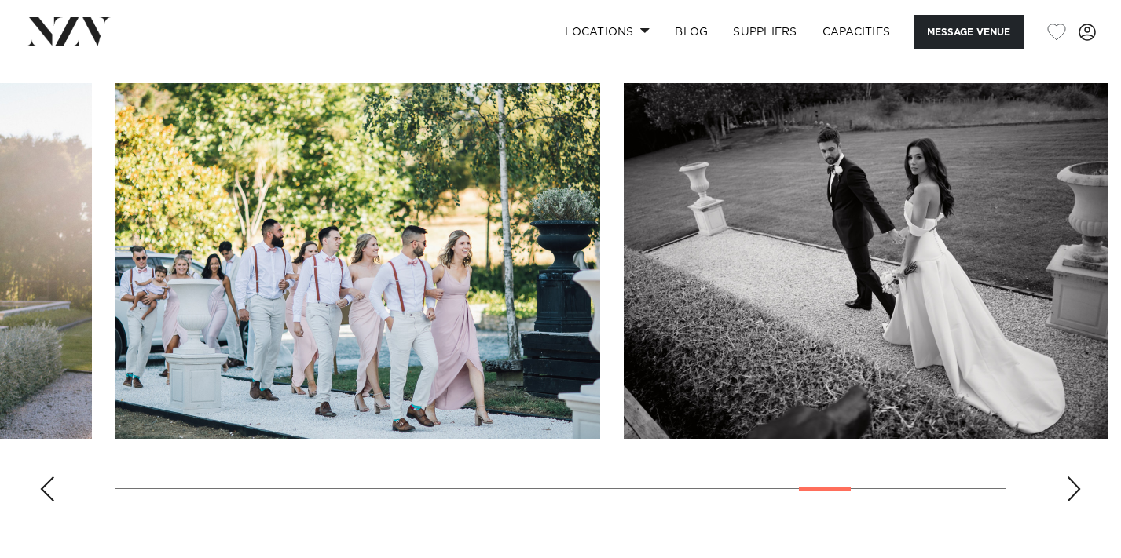
click at [1083, 478] on swiper-container at bounding box center [560, 298] width 1121 height 431
click at [1069, 485] on div "Next slide" at bounding box center [1074, 489] width 16 height 25
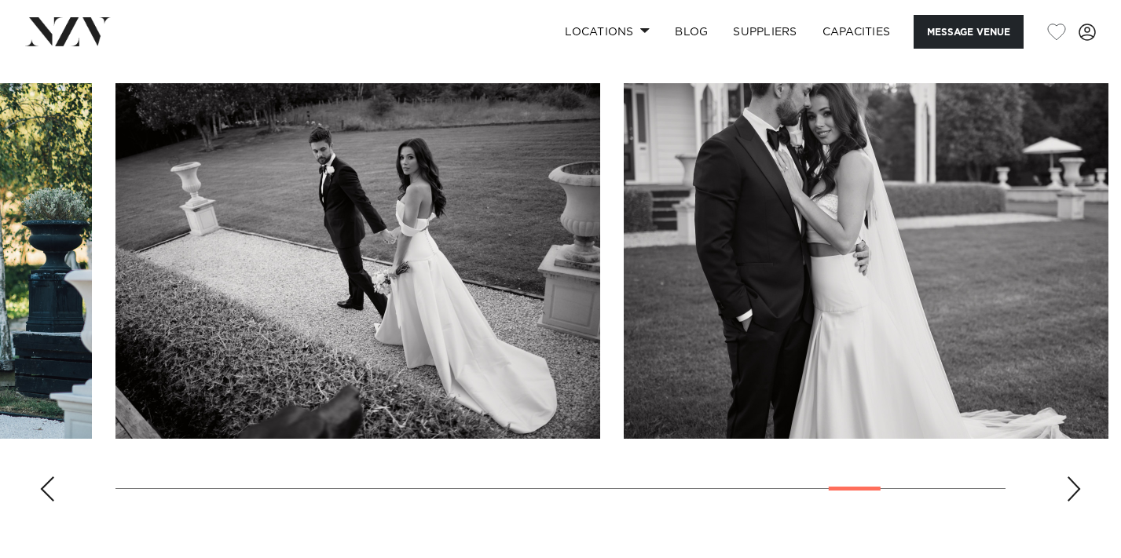
click at [1069, 485] on div "Next slide" at bounding box center [1074, 489] width 16 height 25
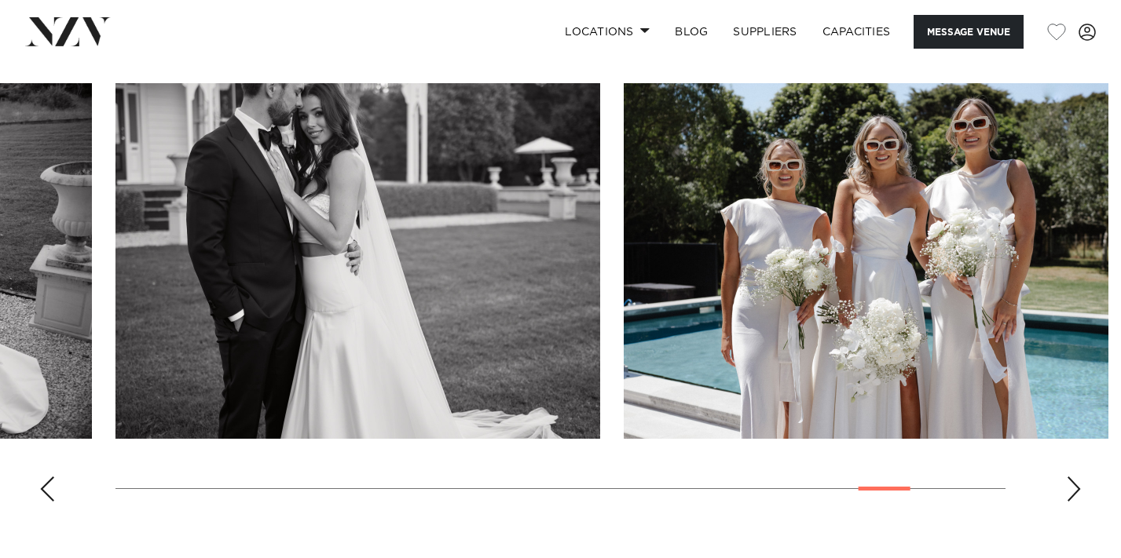
click at [1069, 485] on div "Next slide" at bounding box center [1074, 489] width 16 height 25
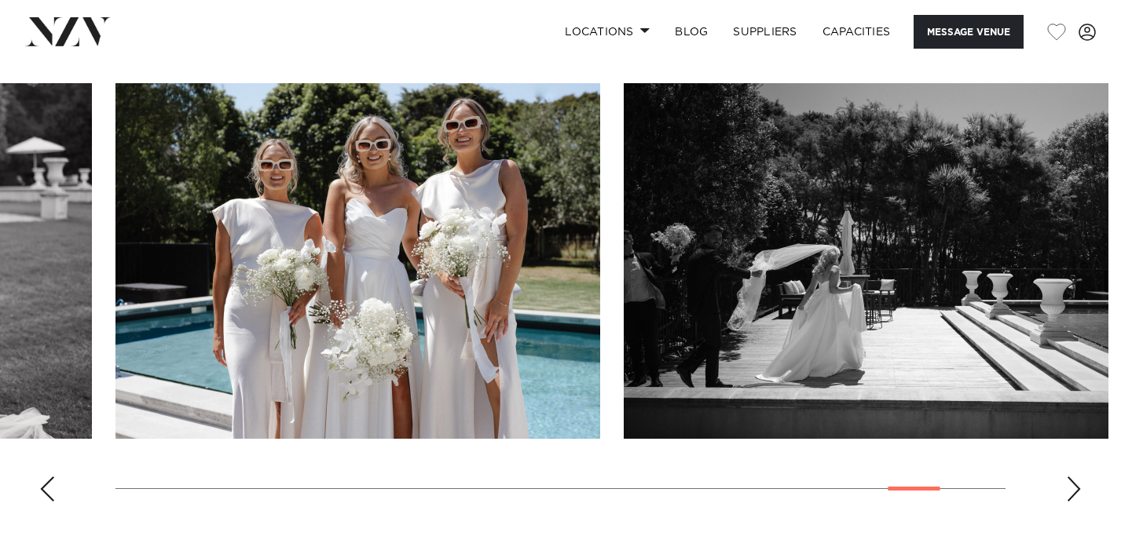
click at [1069, 485] on div "Next slide" at bounding box center [1074, 489] width 16 height 25
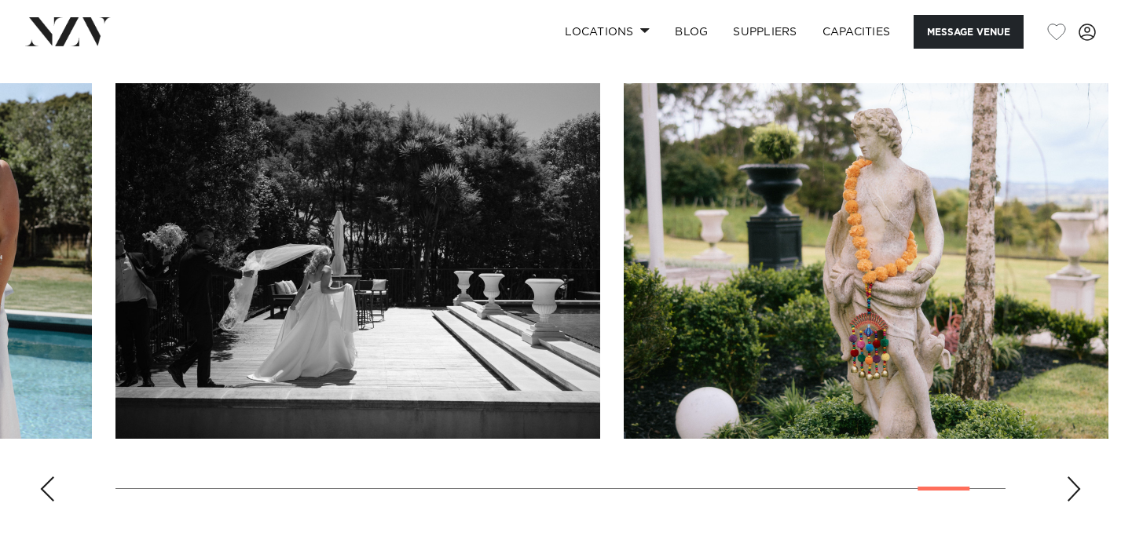
click at [1069, 485] on div "Next slide" at bounding box center [1074, 489] width 16 height 25
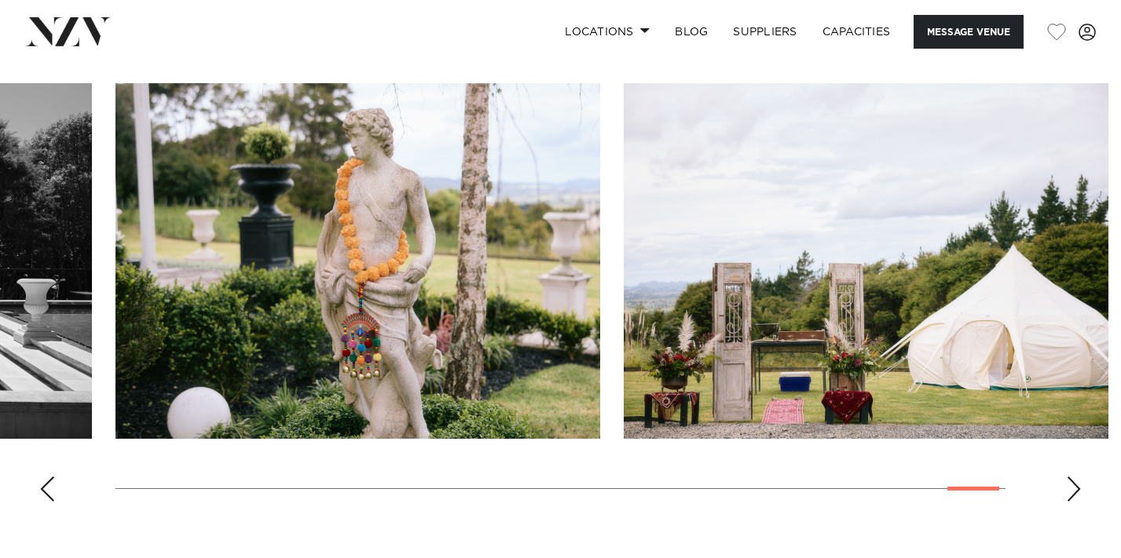
click at [1069, 485] on div "Next slide" at bounding box center [1074, 489] width 16 height 25
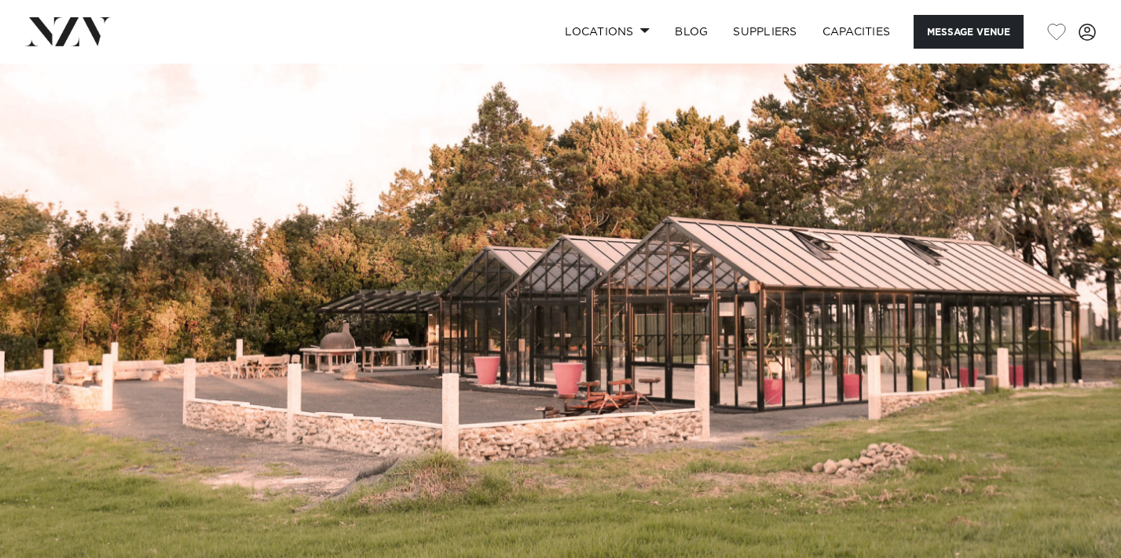
click at [697, 227] on img at bounding box center [560, 326] width 1121 height 525
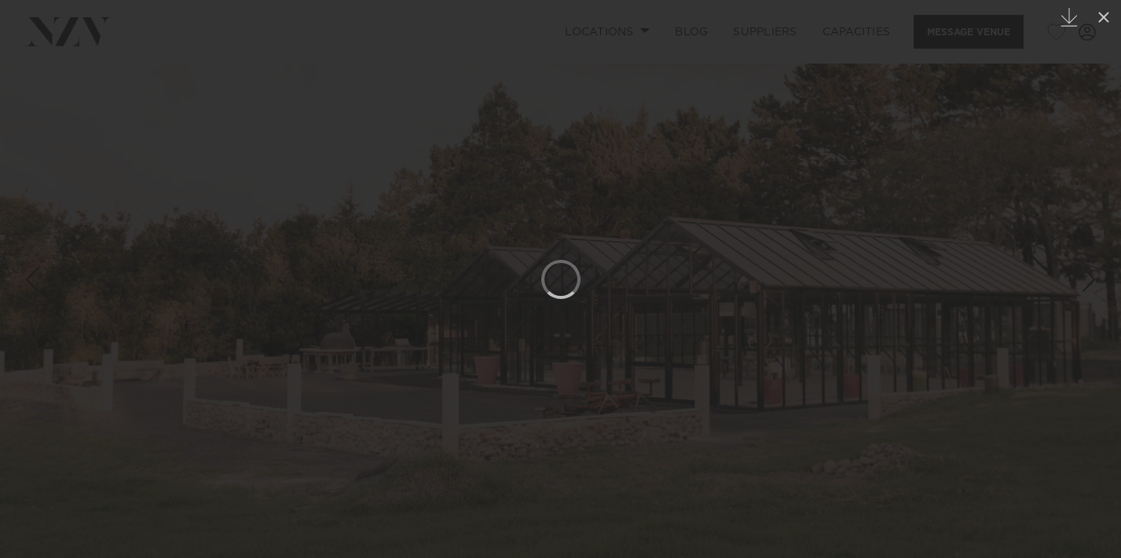
click at [988, 273] on div at bounding box center [560, 279] width 1121 height 558
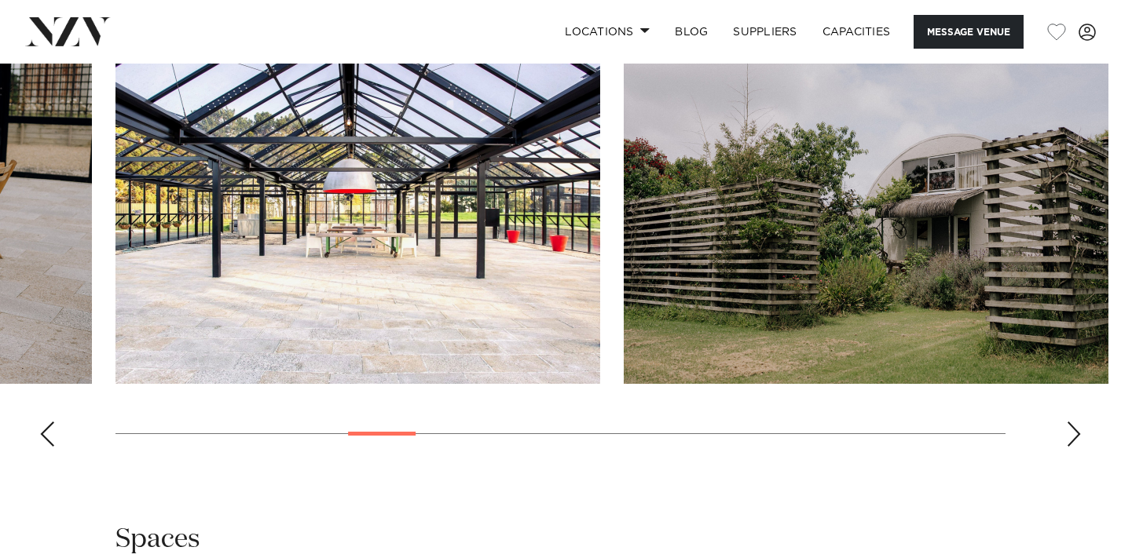
scroll to position [1591, 0]
click at [1067, 448] on div "Next slide" at bounding box center [1074, 435] width 16 height 25
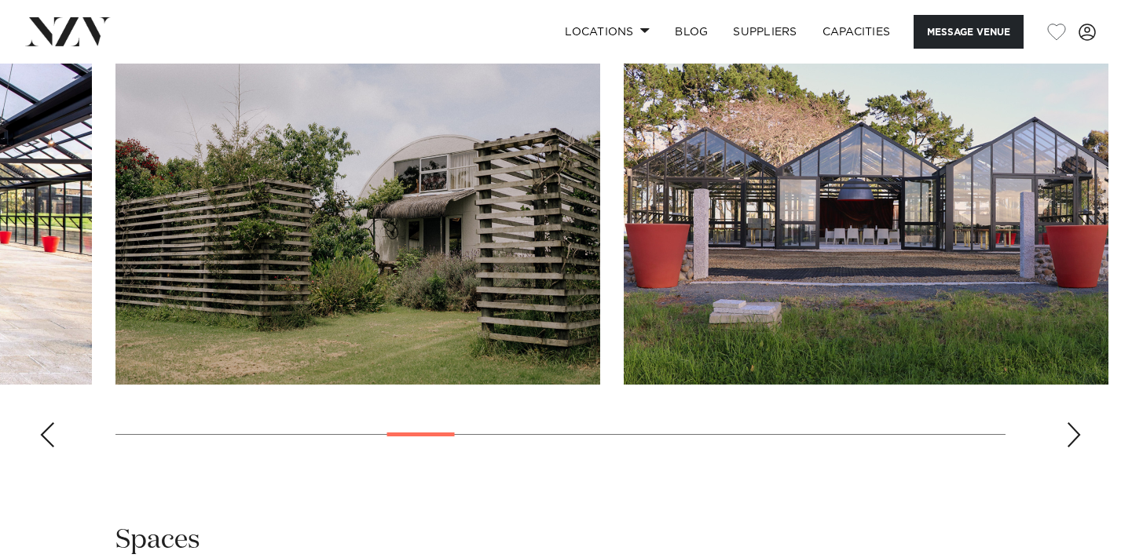
click at [1067, 448] on div "Next slide" at bounding box center [1074, 435] width 16 height 25
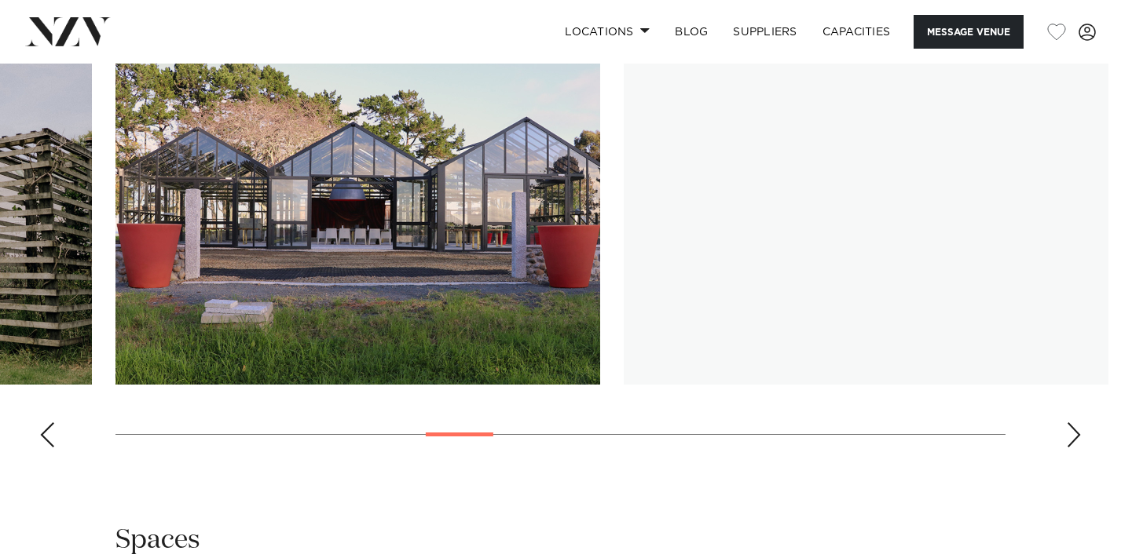
click at [1067, 448] on div "Next slide" at bounding box center [1074, 435] width 16 height 25
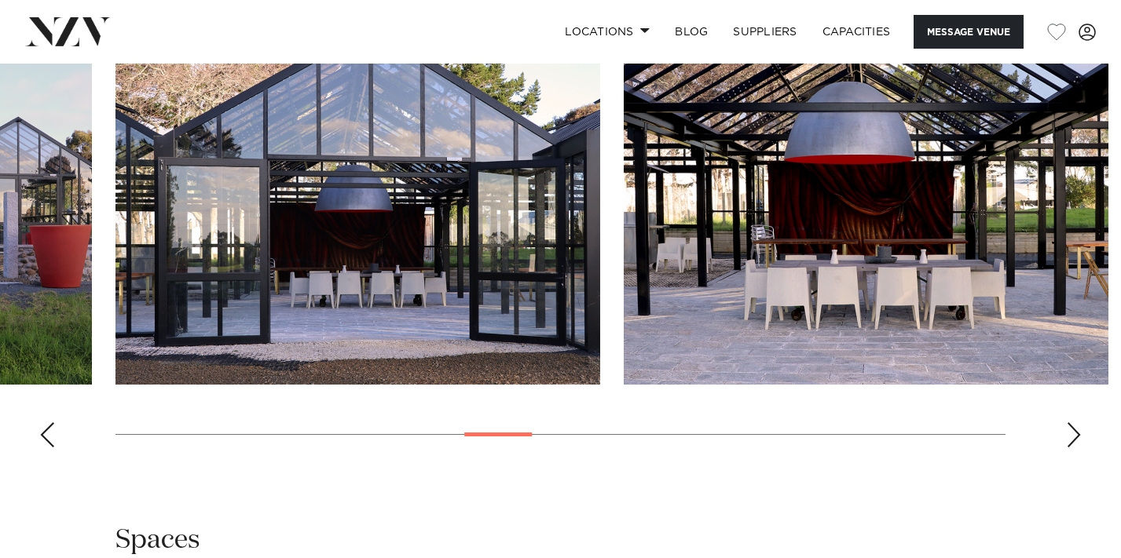
click at [1067, 448] on div "Next slide" at bounding box center [1074, 435] width 16 height 25
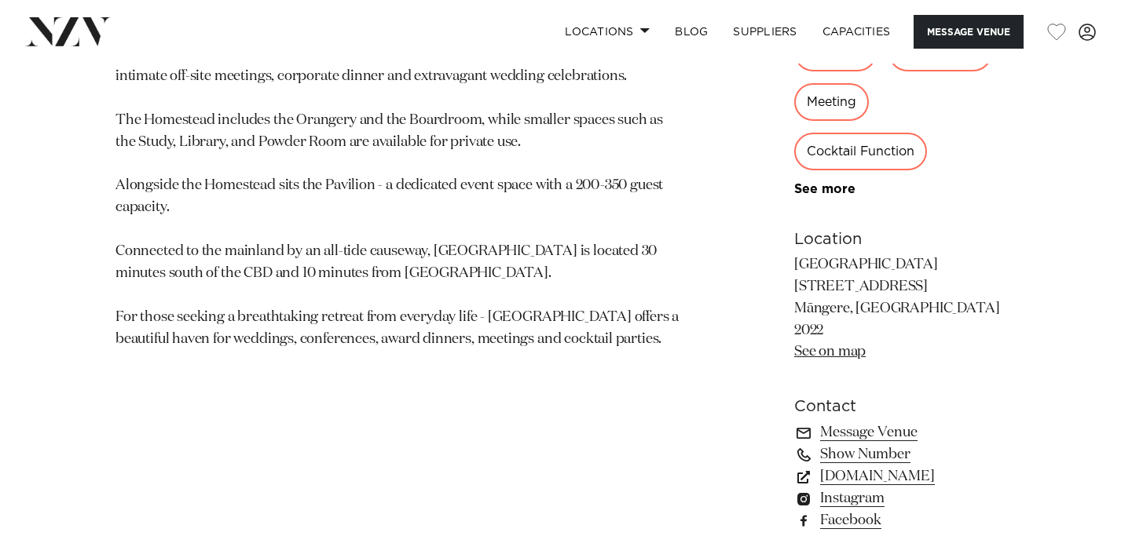
scroll to position [922, 0]
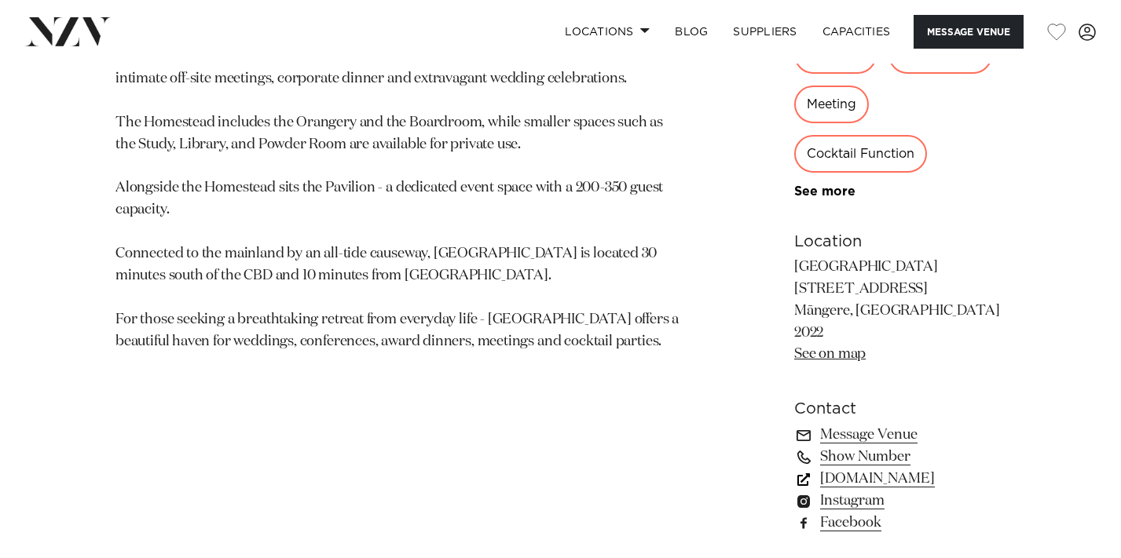
click at [844, 468] on link "[DOMAIN_NAME]" at bounding box center [899, 479] width 211 height 22
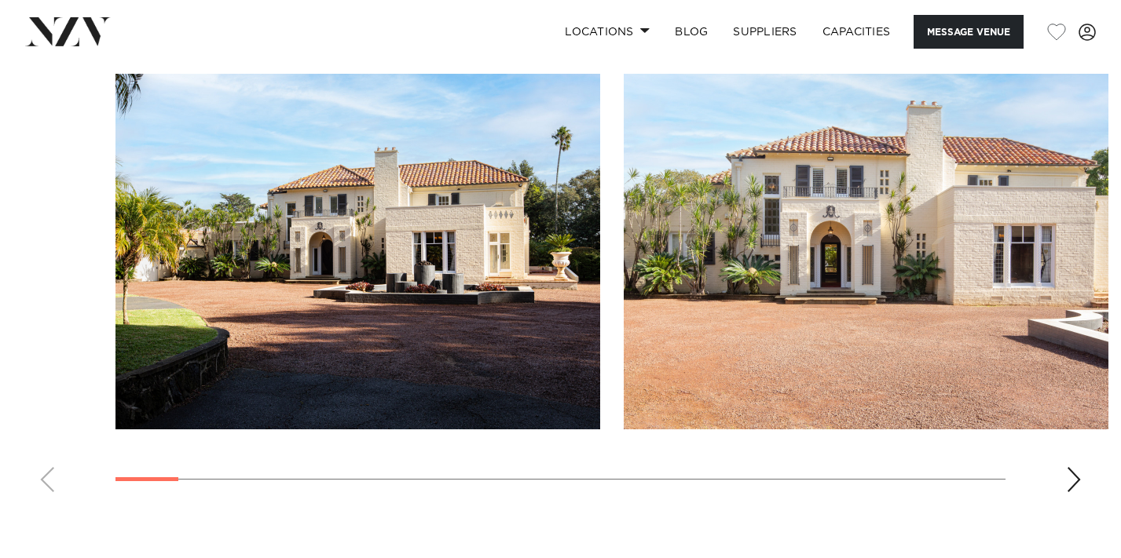
scroll to position [1536, 0]
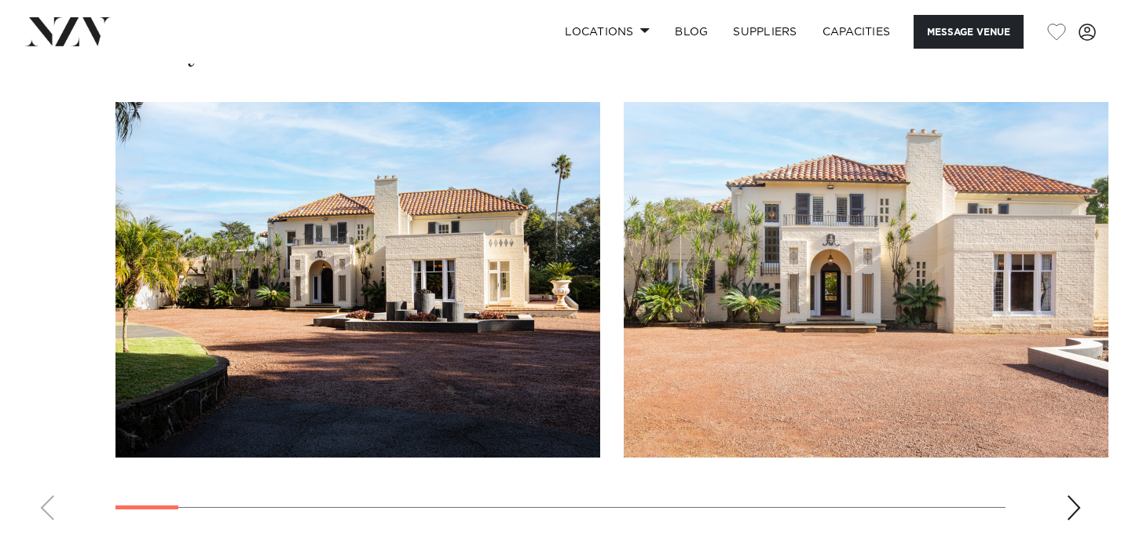
click at [1071, 496] on div "Next slide" at bounding box center [1074, 508] width 16 height 25
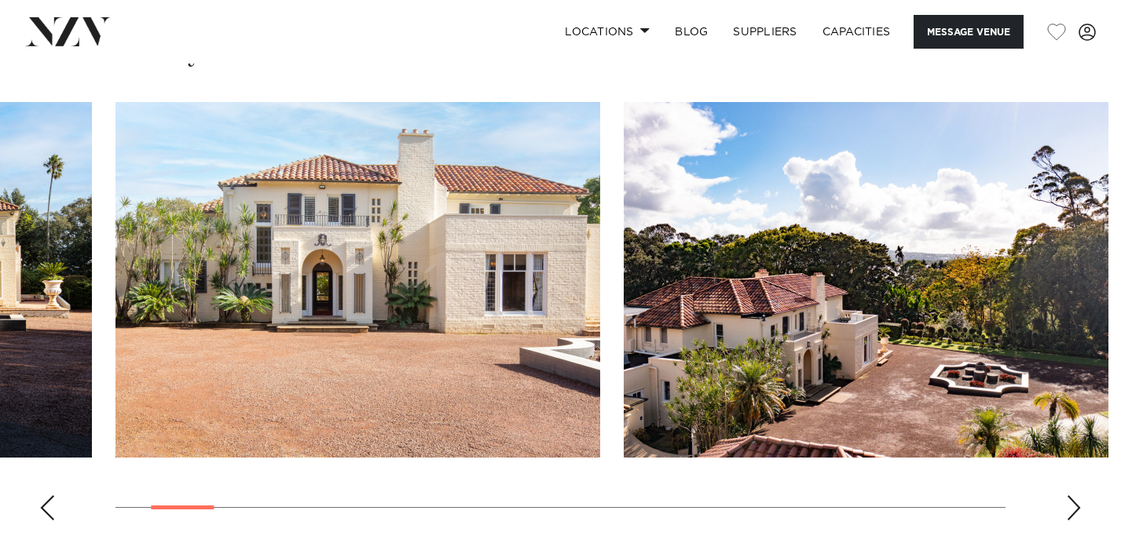
click at [1071, 496] on div "Next slide" at bounding box center [1074, 508] width 16 height 25
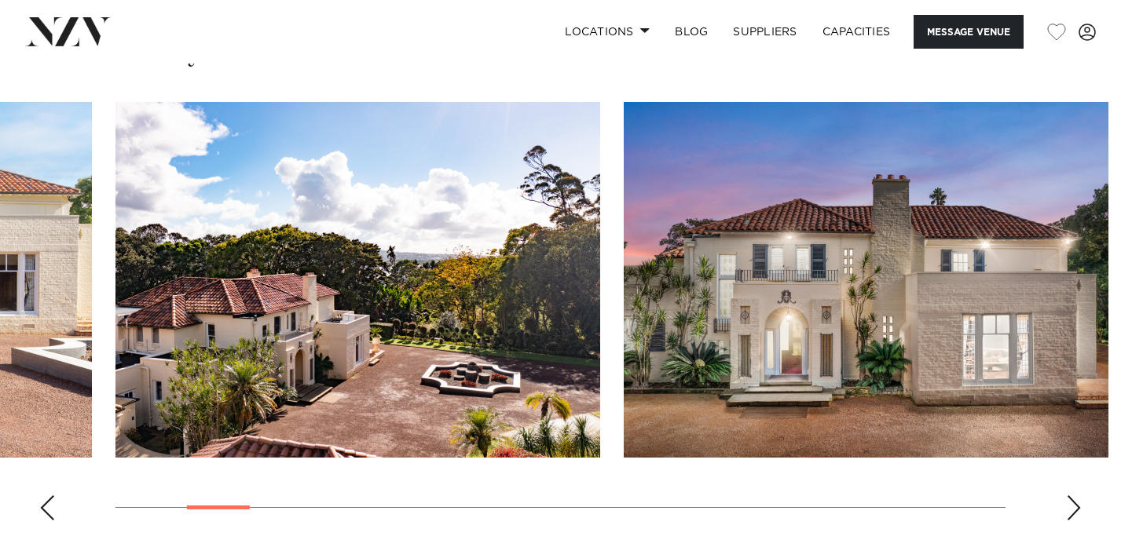
click at [1071, 496] on div "Next slide" at bounding box center [1074, 508] width 16 height 25
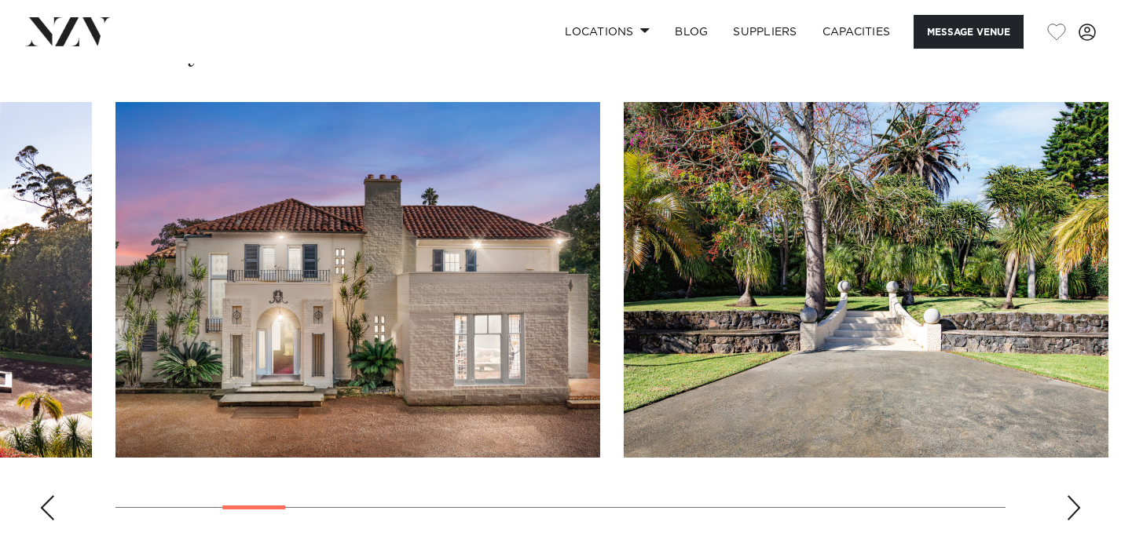
click at [1071, 496] on div "Next slide" at bounding box center [1074, 508] width 16 height 25
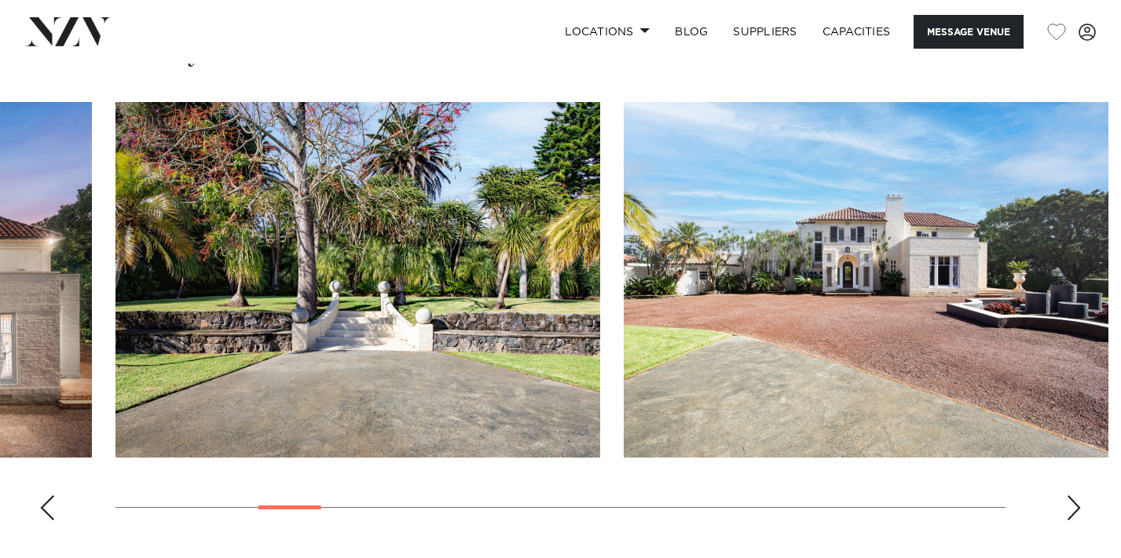
click at [1071, 496] on div "Next slide" at bounding box center [1074, 508] width 16 height 25
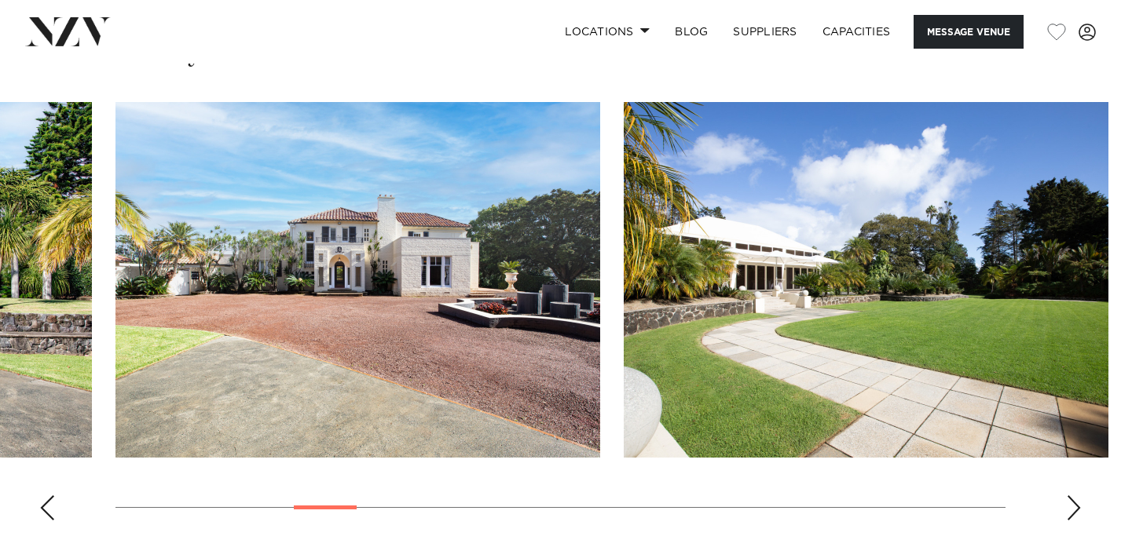
click at [1071, 496] on div "Next slide" at bounding box center [1074, 508] width 16 height 25
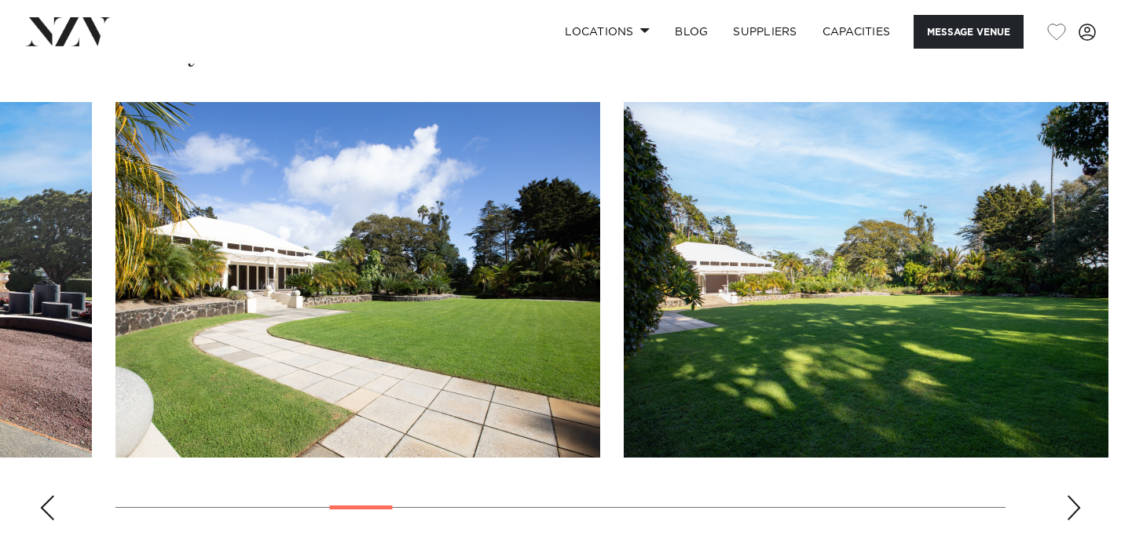
click at [1071, 496] on div "Next slide" at bounding box center [1074, 508] width 16 height 25
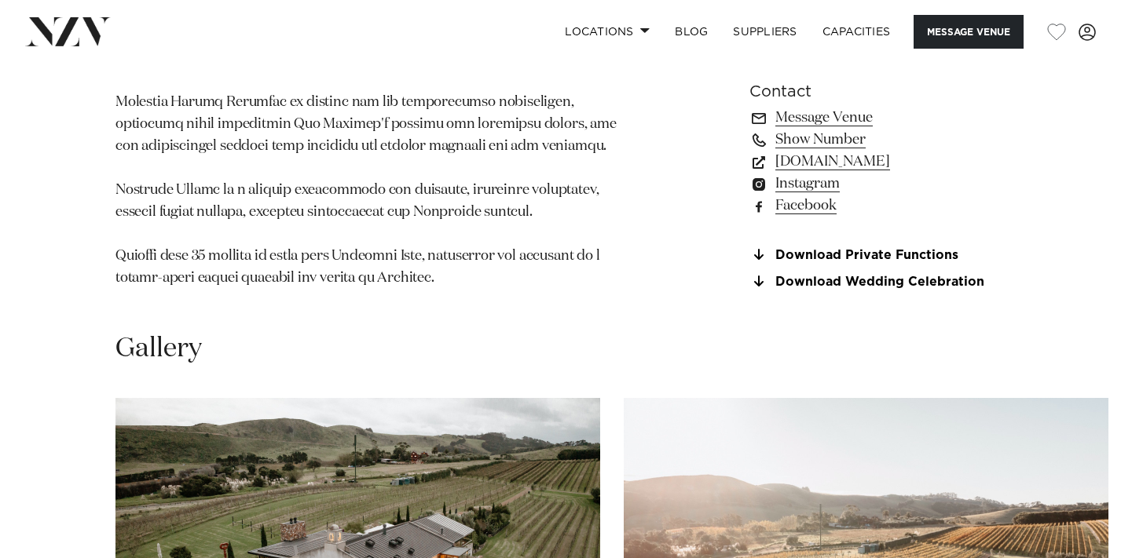
scroll to position [1254, 0]
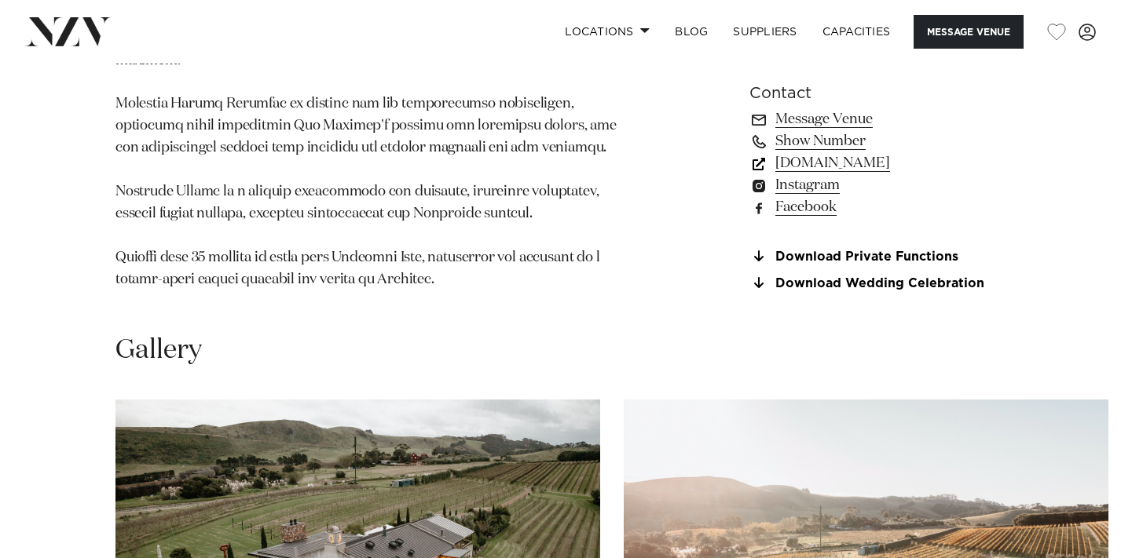
click at [822, 153] on link "[DOMAIN_NAME]" at bounding box center [877, 164] width 256 height 22
